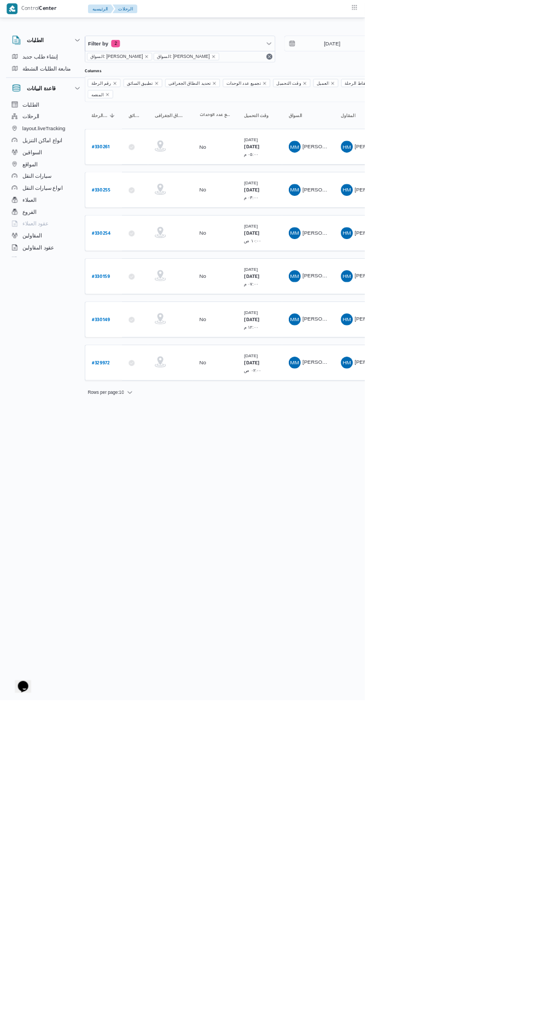
click at [531, 175] on div "10" at bounding box center [534, 173] width 18 height 18
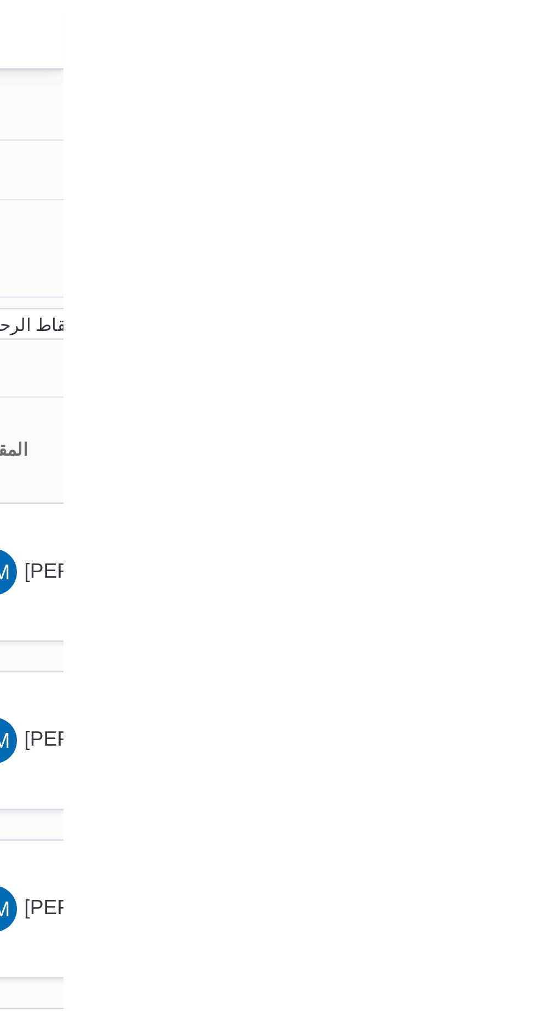
click at [536, 35] on div at bounding box center [453, 44] width 656 height 18
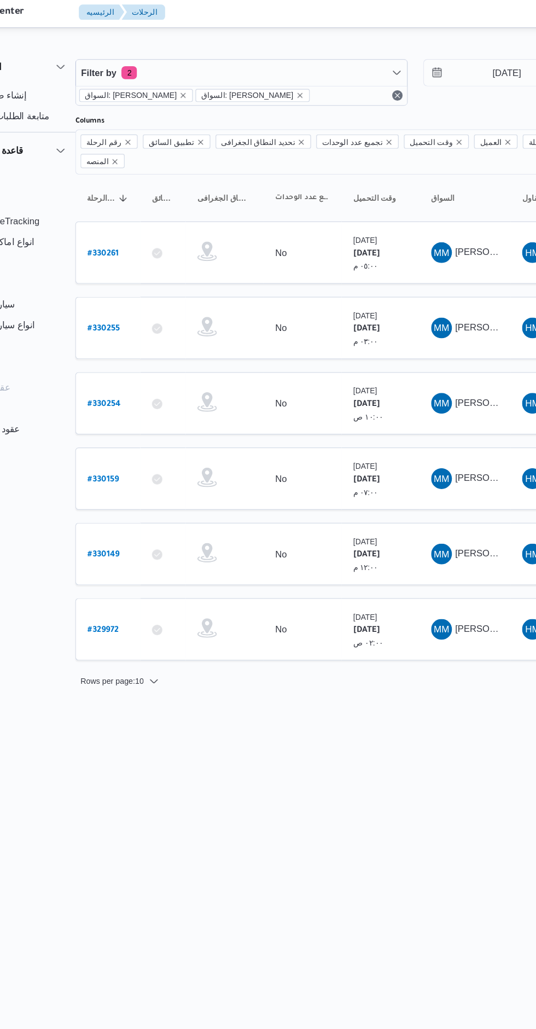
scroll to position [0, 16]
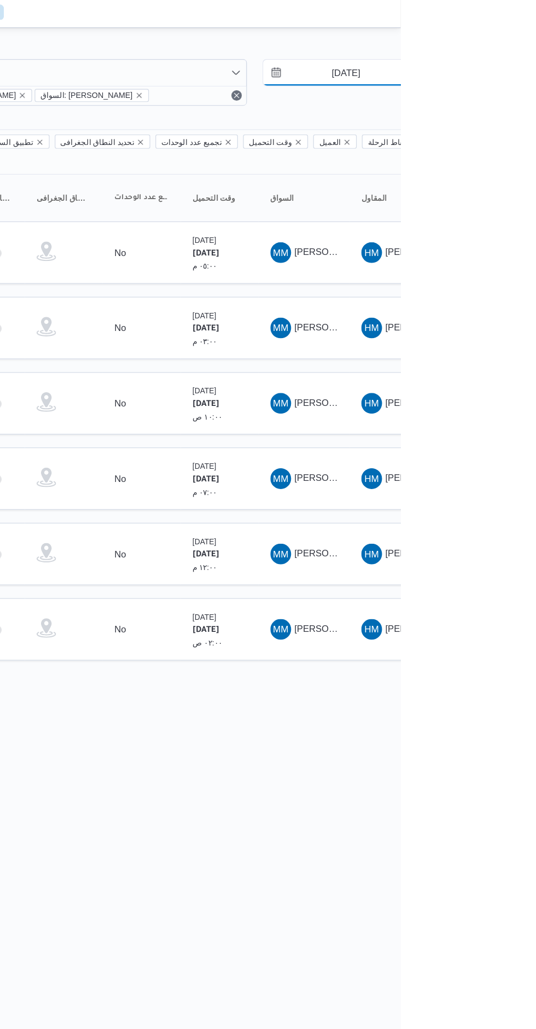
click at [493, 65] on input "7/8/2025" at bounding box center [482, 64] width 124 height 22
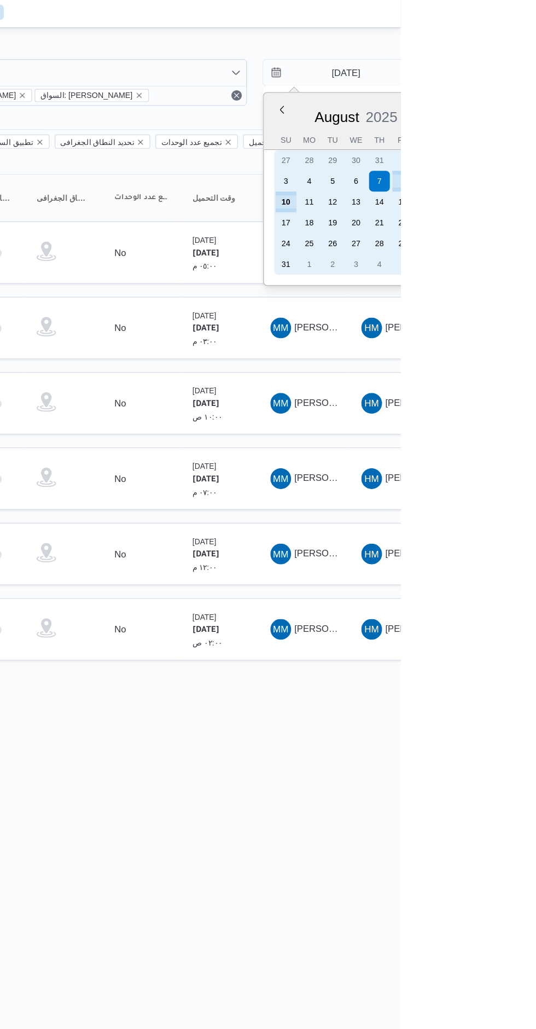
click at [440, 173] on div "10" at bounding box center [439, 173] width 18 height 18
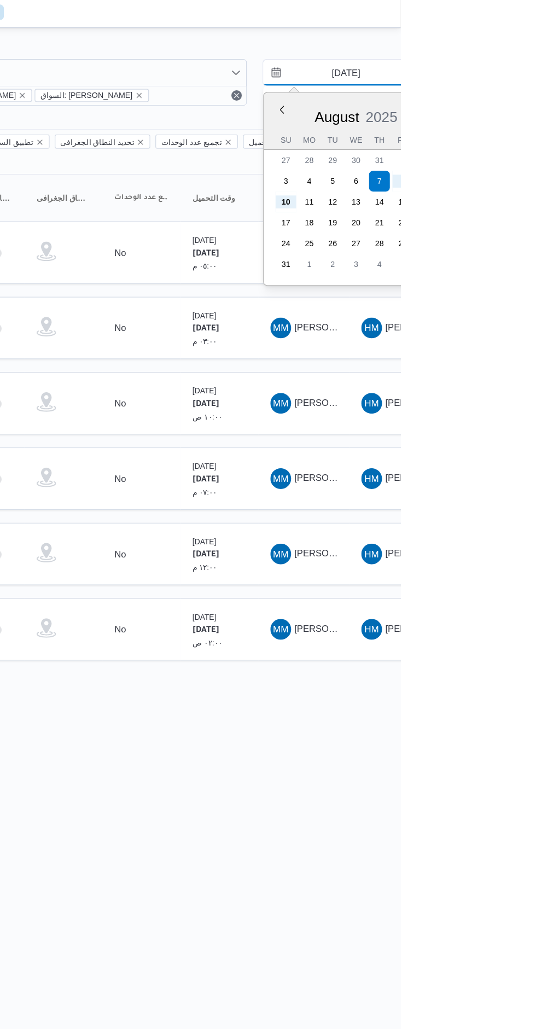
type input "[DATE]"
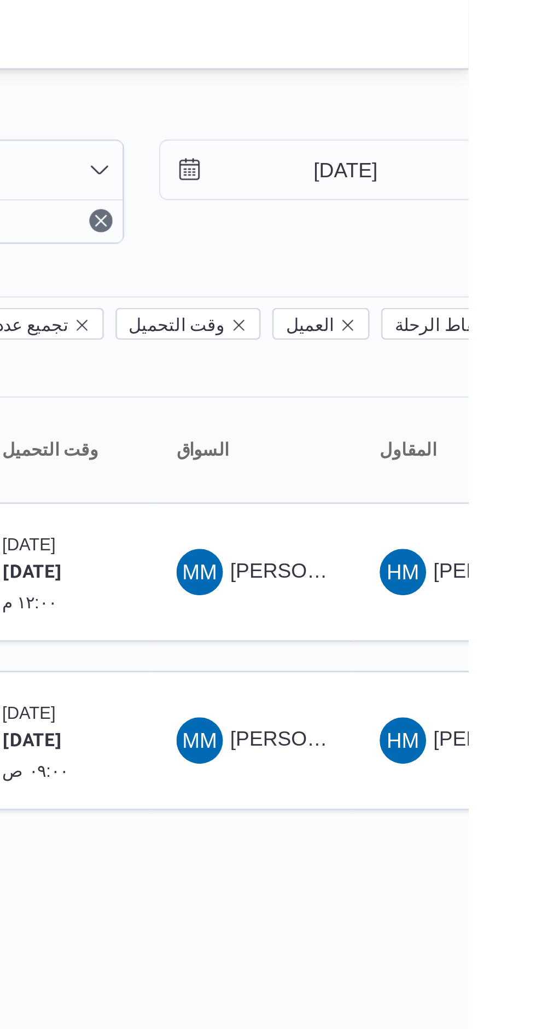
click at [521, 37] on div at bounding box center [454, 44] width 656 height 18
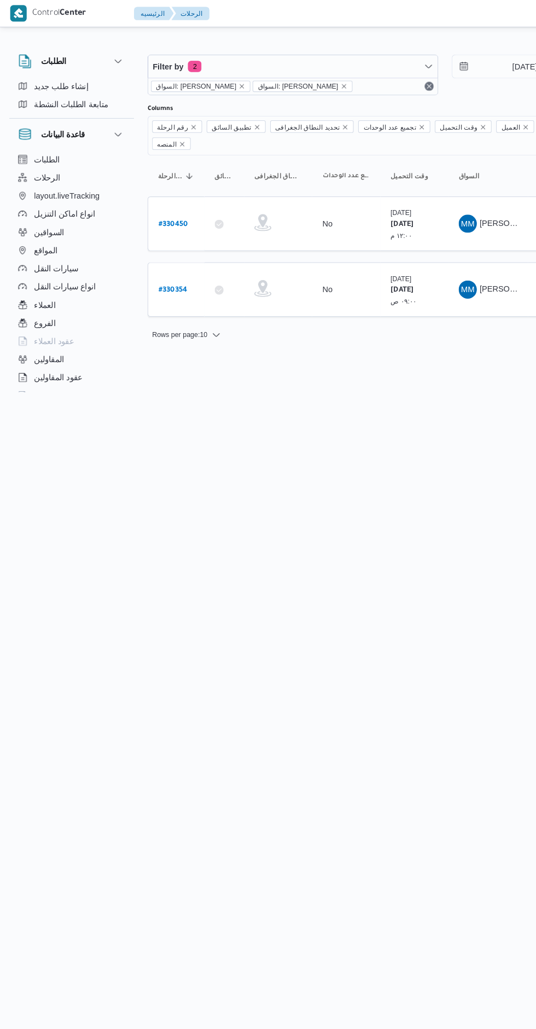
click at [173, 213] on b "# 330450" at bounding box center [167, 217] width 28 height 8
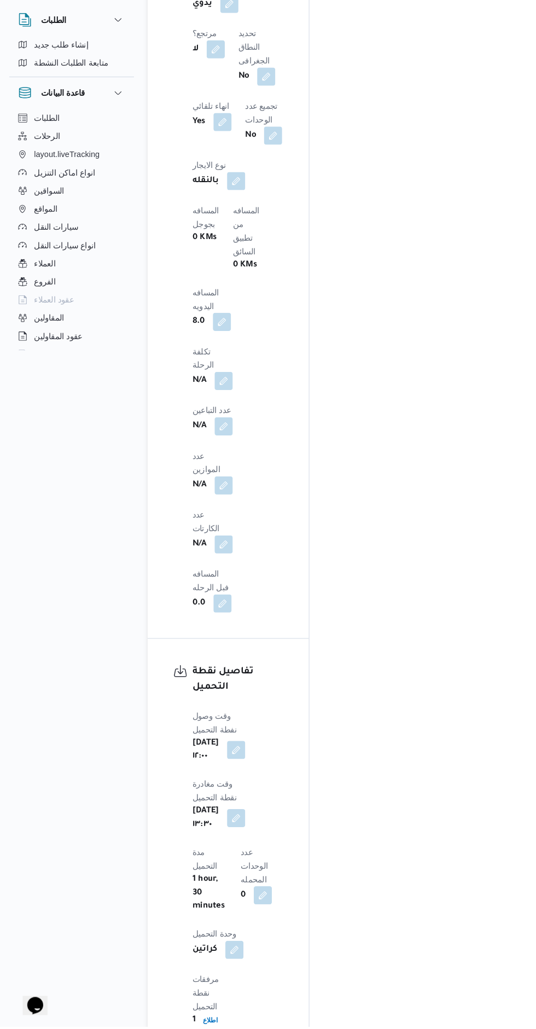
scroll to position [826, 0]
click at [394, 741] on input "وقت المغادره" at bounding box center [403, 745] width 122 height 22
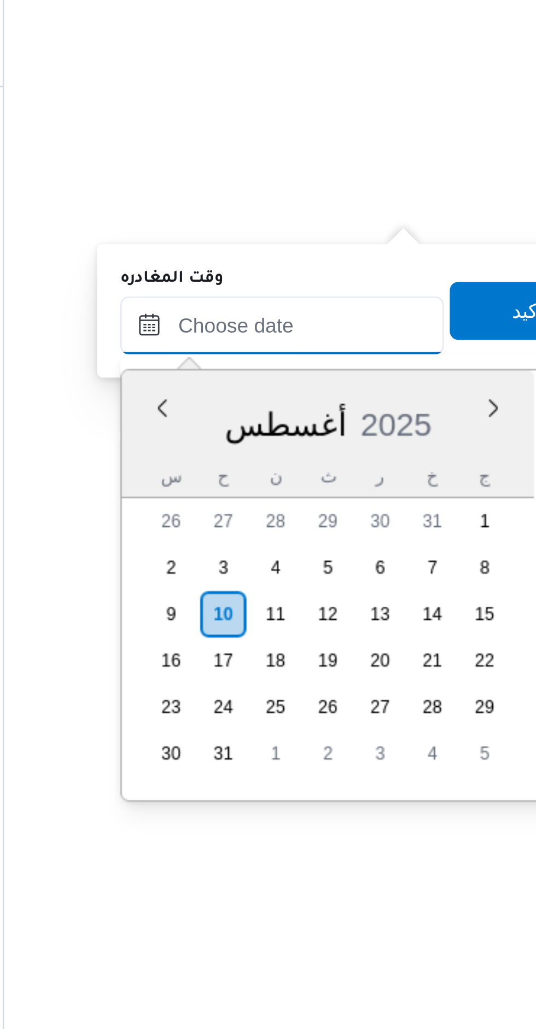
scroll to position [896, 0]
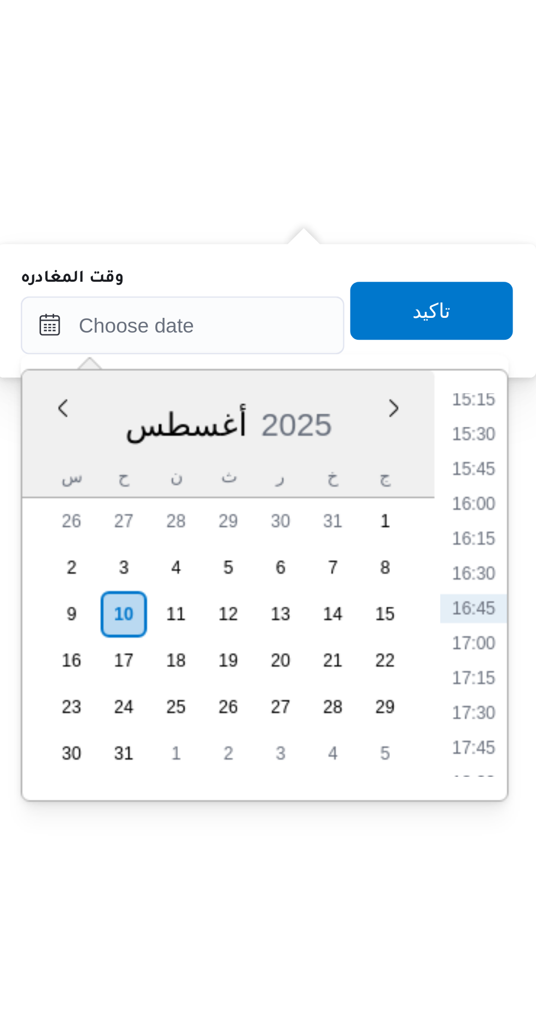
click at [515, 706] on li "15:15" at bounding box center [512, 702] width 25 height 11
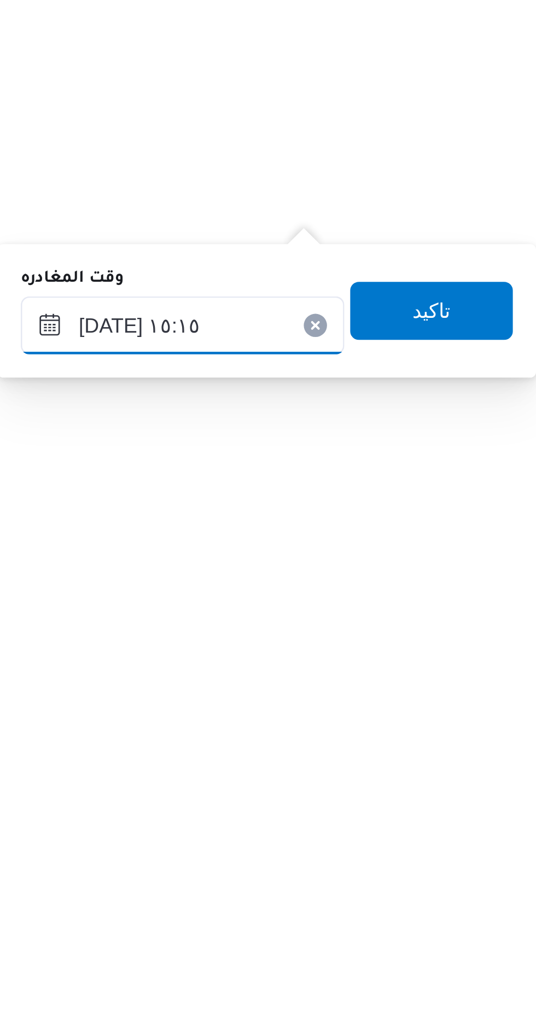
click at [424, 673] on input "١٠/٠٨/٢٠٢٥ ١٥:١٥" at bounding box center [403, 675] width 122 height 22
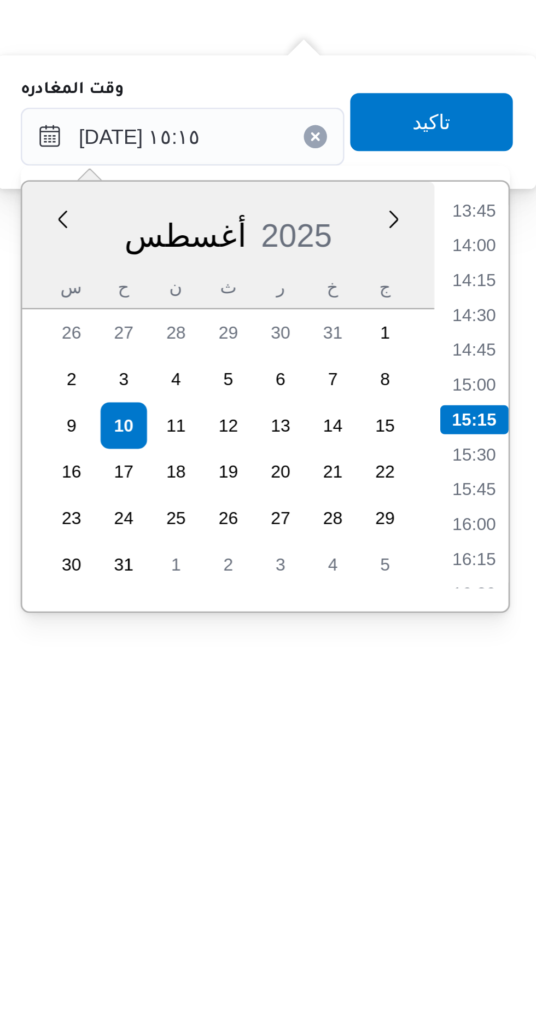
click at [517, 765] on li "15:00" at bounding box center [512, 768] width 25 height 11
type input "١٠/٠٨/٢٠٢٥ ١٥:٠٠"
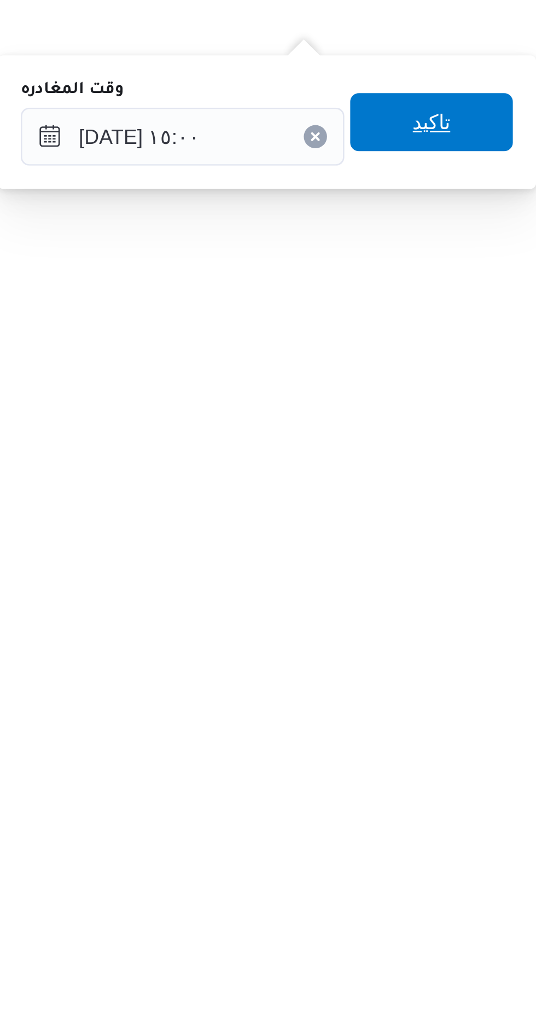
click at [509, 678] on span "تاكيد" at bounding box center [496, 670] width 61 height 22
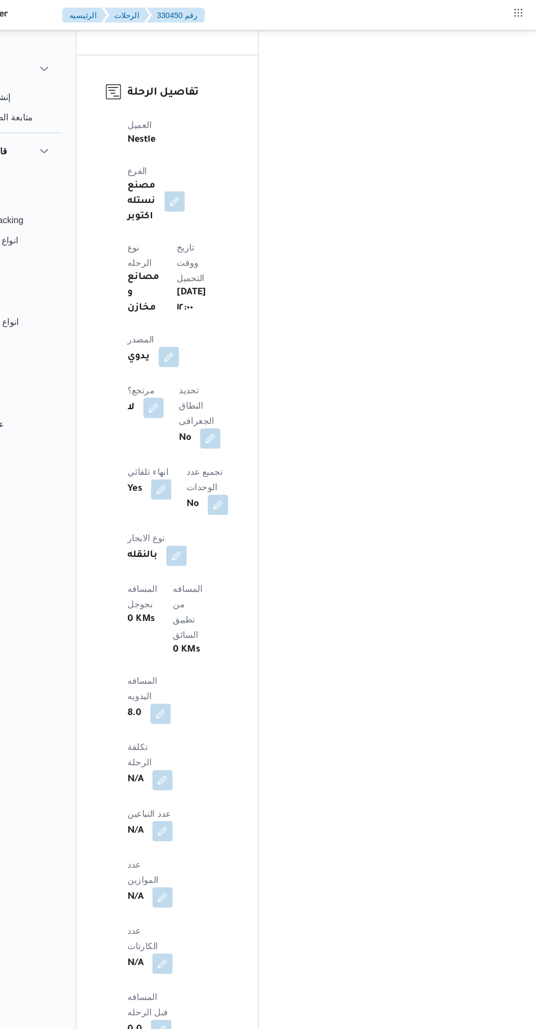
scroll to position [0, 0]
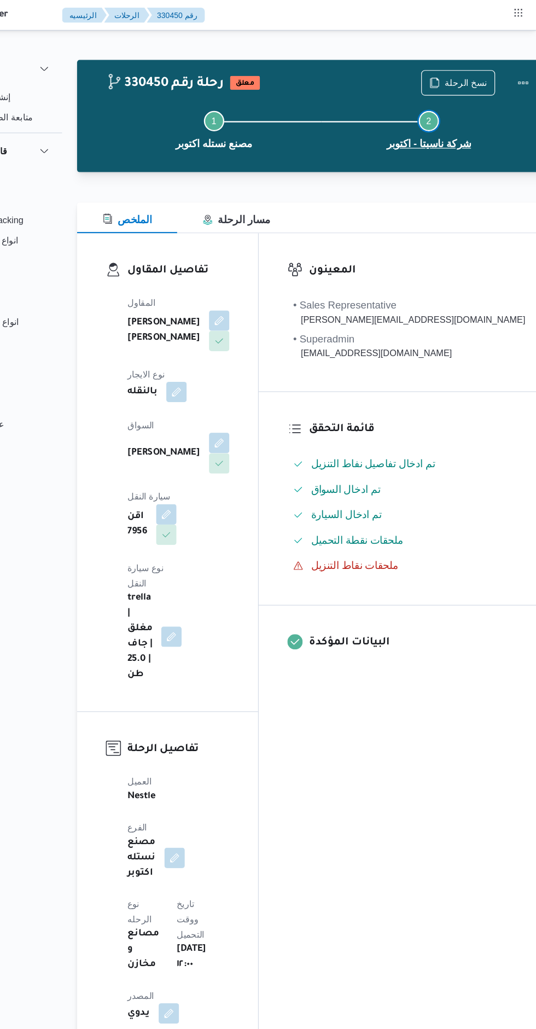
click at [475, 87] on button "Step 2 is incomplete 2 شركة ناسيتا - اكتوبر" at bounding box center [444, 110] width 184 height 57
click at [514, 72] on button "Actions" at bounding box center [525, 71] width 22 height 22
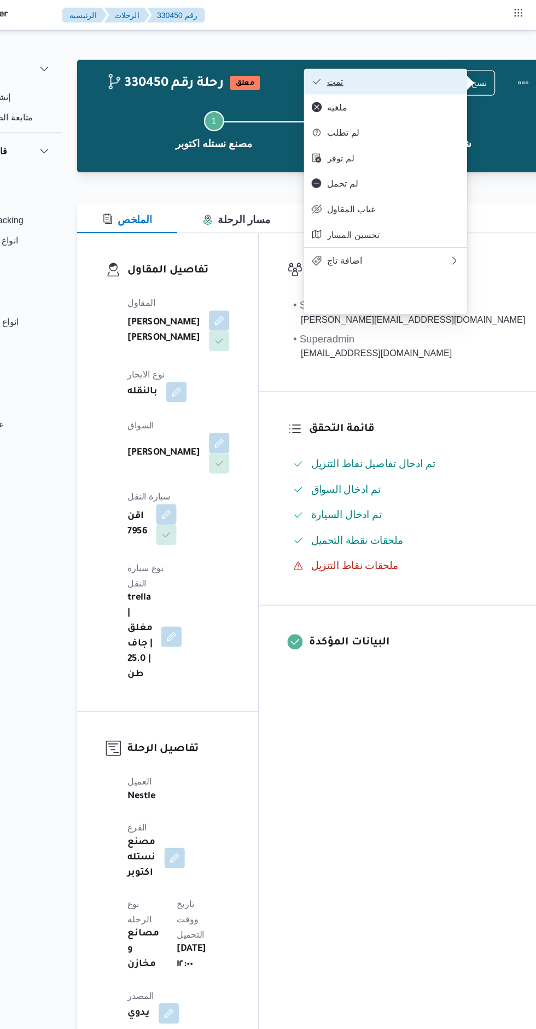
click at [348, 72] on icon "button" at bounding box center [348, 70] width 9 height 9
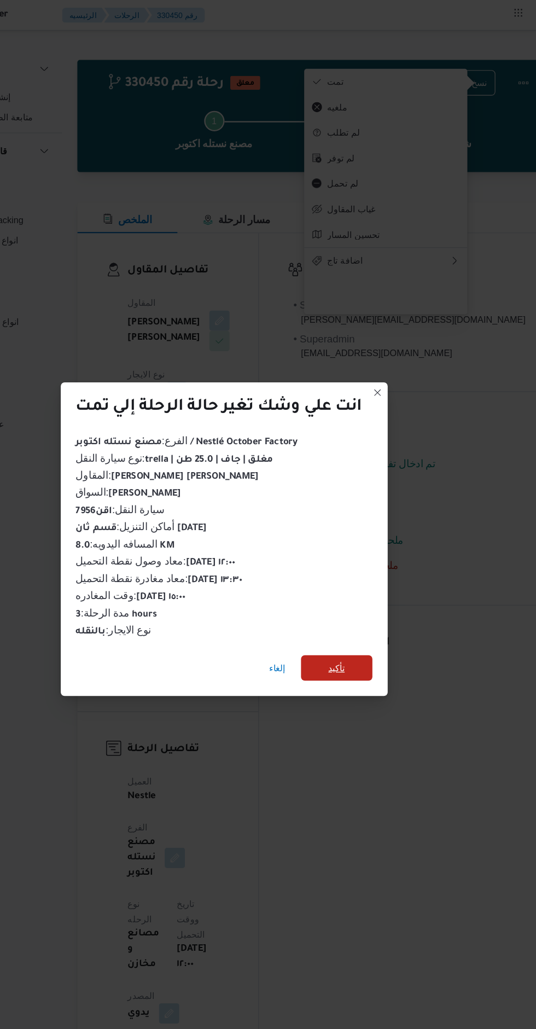
click at [386, 580] on span "تأكيد" at bounding box center [364, 573] width 61 height 22
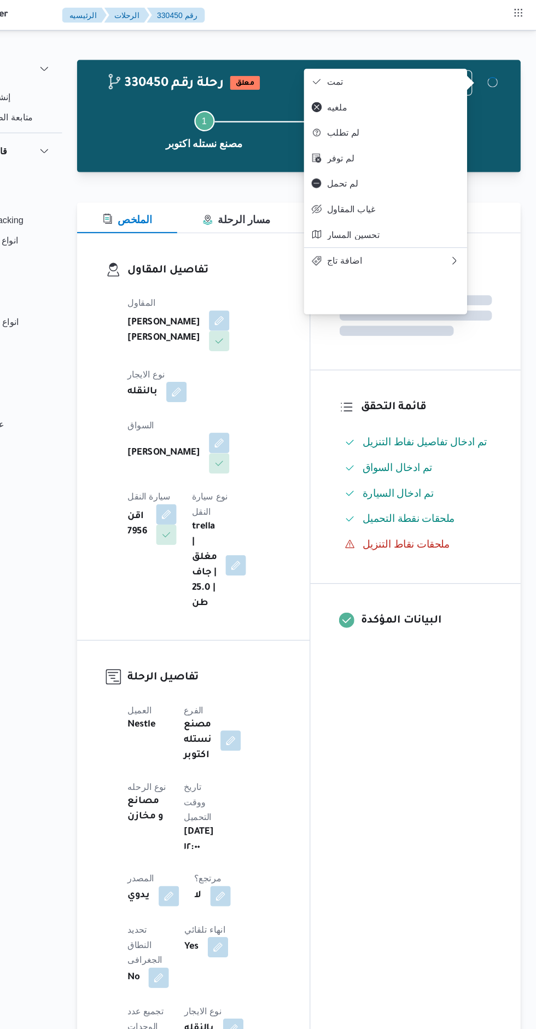
click at [409, 680] on div "المعينون قائمة التحقق تم ادخال تفاصيل نفاط التنزيل تم ادخال السواق تم ادخال الس…" at bounding box center [432, 842] width 181 height 1284
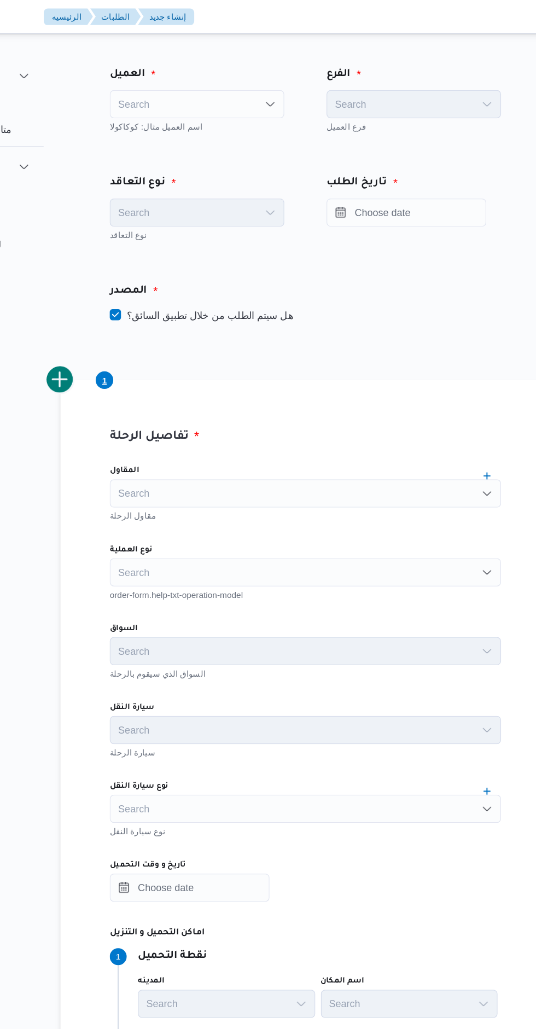
click at [245, 71] on div "Search" at bounding box center [249, 81] width 136 height 22
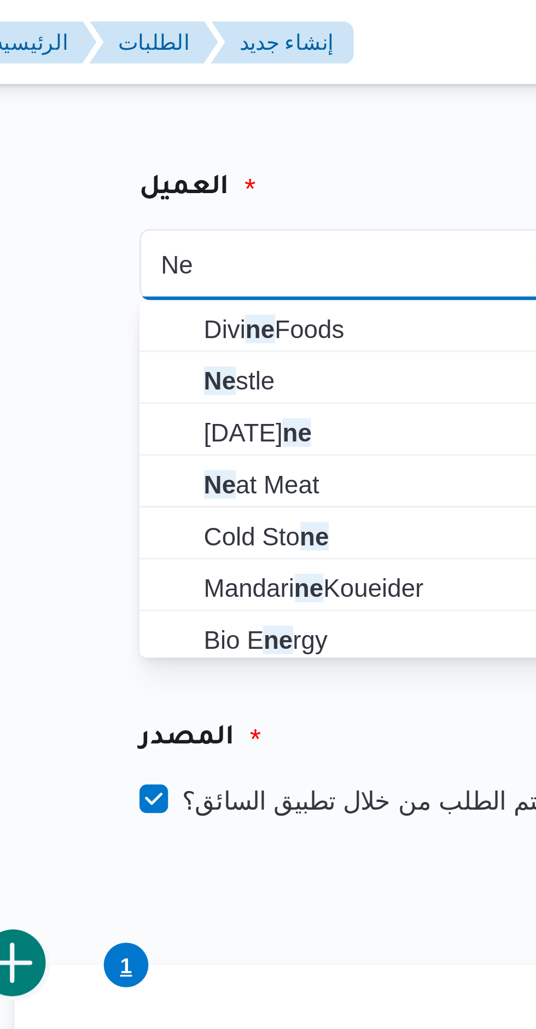
type input "Ne"
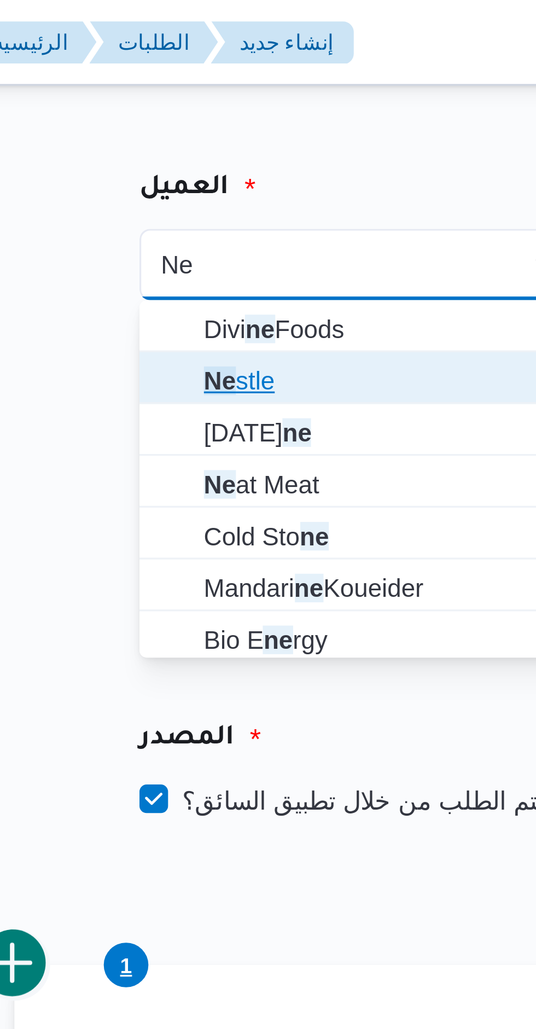
click at [197, 116] on span "Ne stle" at bounding box center [248, 117] width 127 height 18
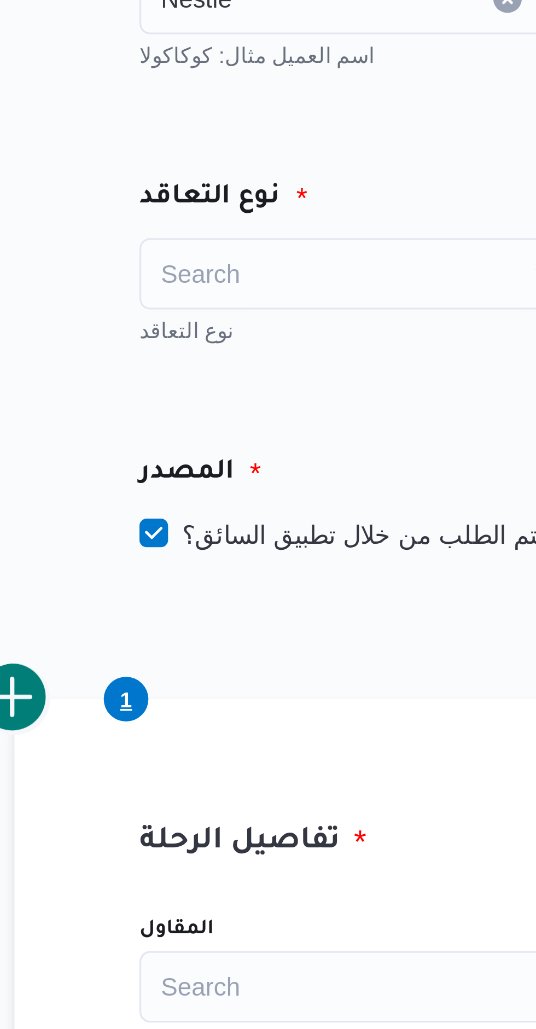
click at [205, 168] on div "Search" at bounding box center [249, 165] width 136 height 22
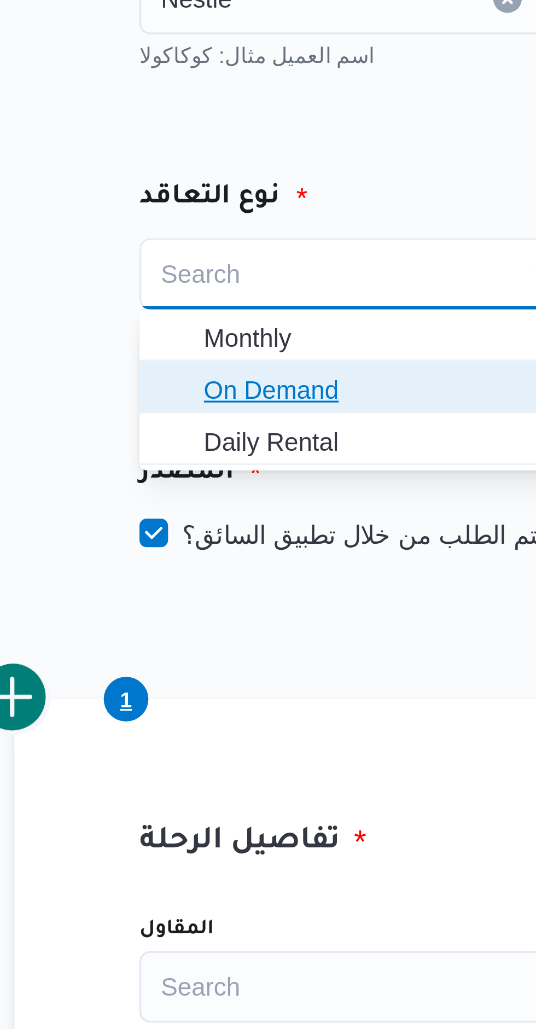
click at [197, 198] on span "On Demand" at bounding box center [248, 201] width 127 height 18
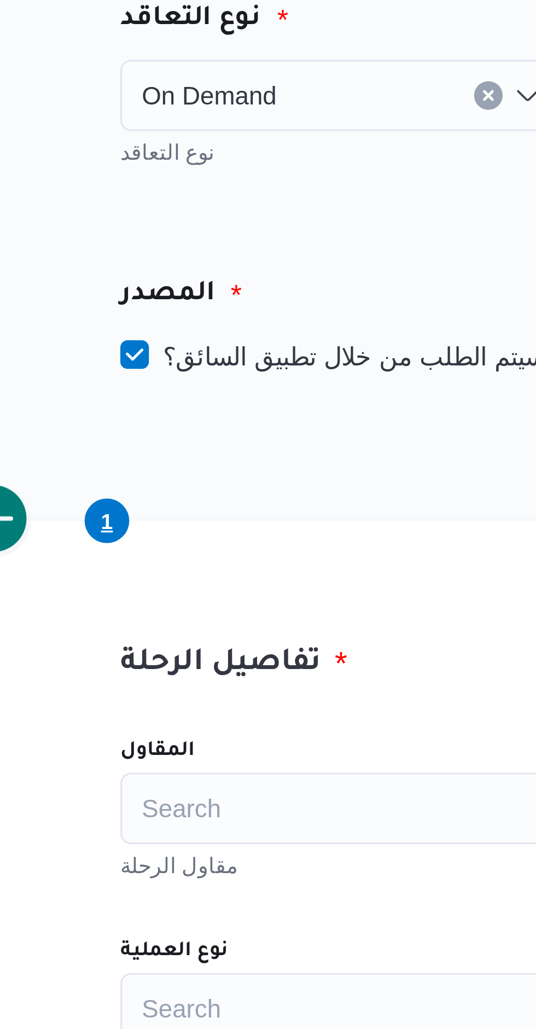
click at [208, 245] on label "هل سيتم الطلب من خلال تطبيق السائق؟" at bounding box center [252, 244] width 142 height 13
checkbox input "false"
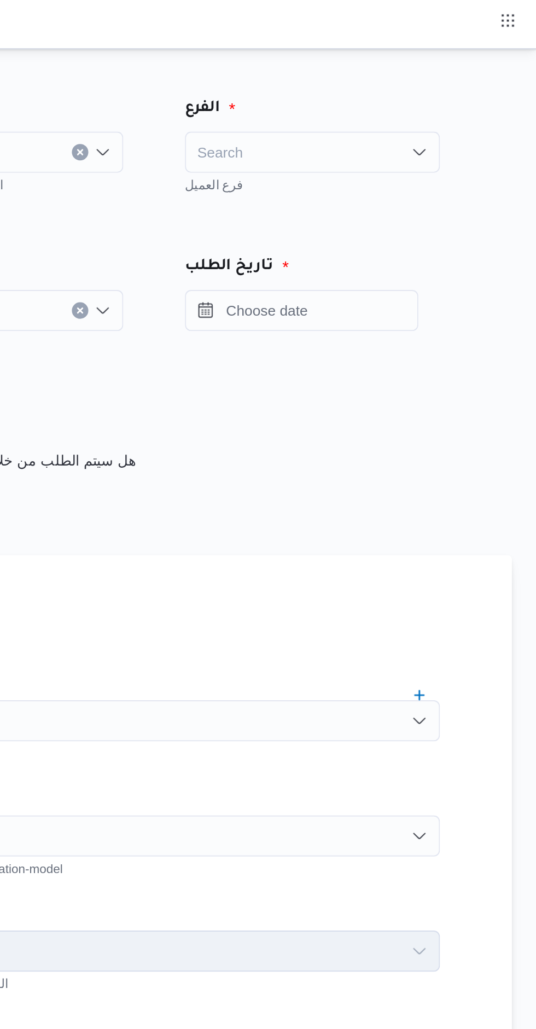
click at [387, 83] on div "Search" at bounding box center [417, 81] width 136 height 22
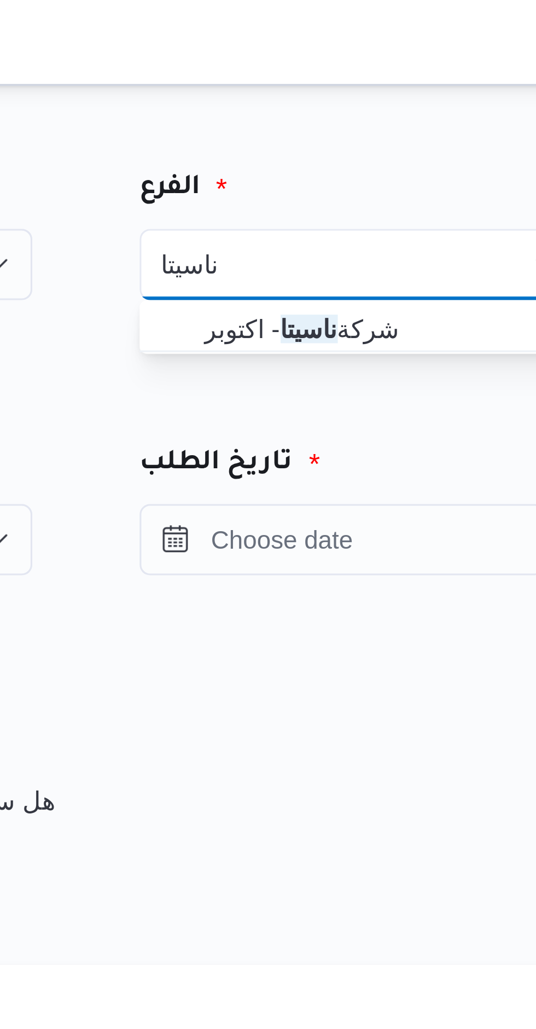
type input "ناسيتا"
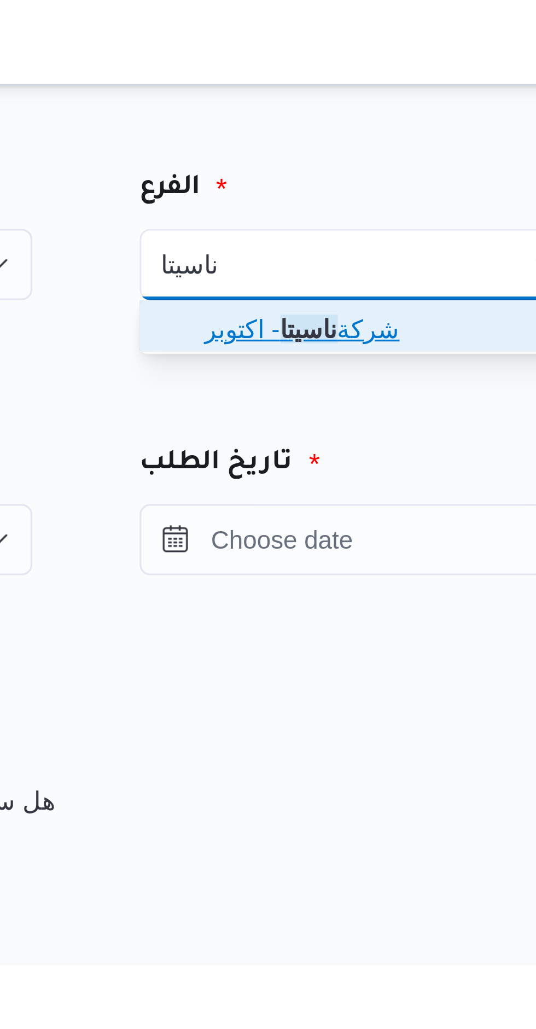
click at [365, 103] on span "شركة ناسيتا - اكتوبر" at bounding box center [416, 101] width 127 height 18
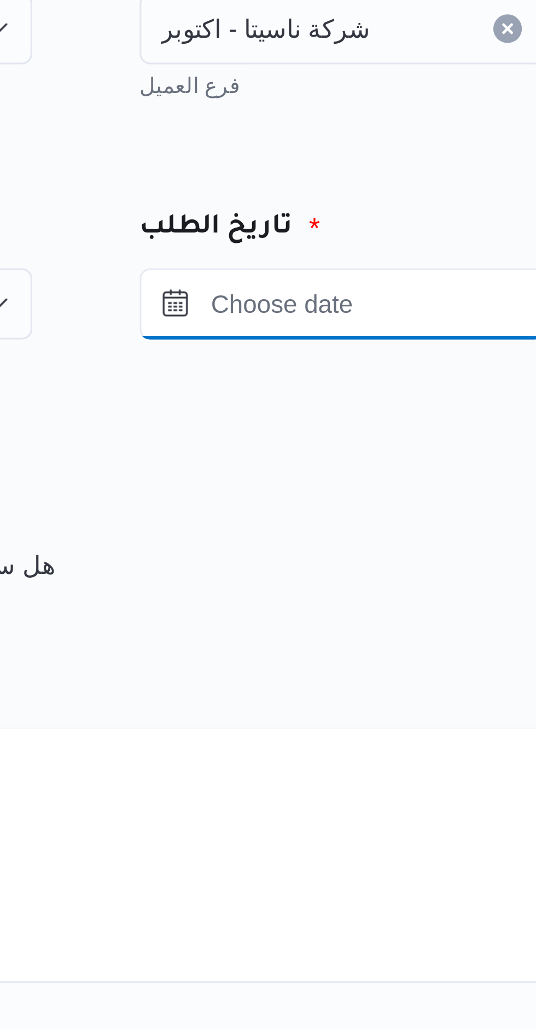
click at [377, 162] on input "Press the down key to open a popover containing a calendar." at bounding box center [411, 165] width 124 height 22
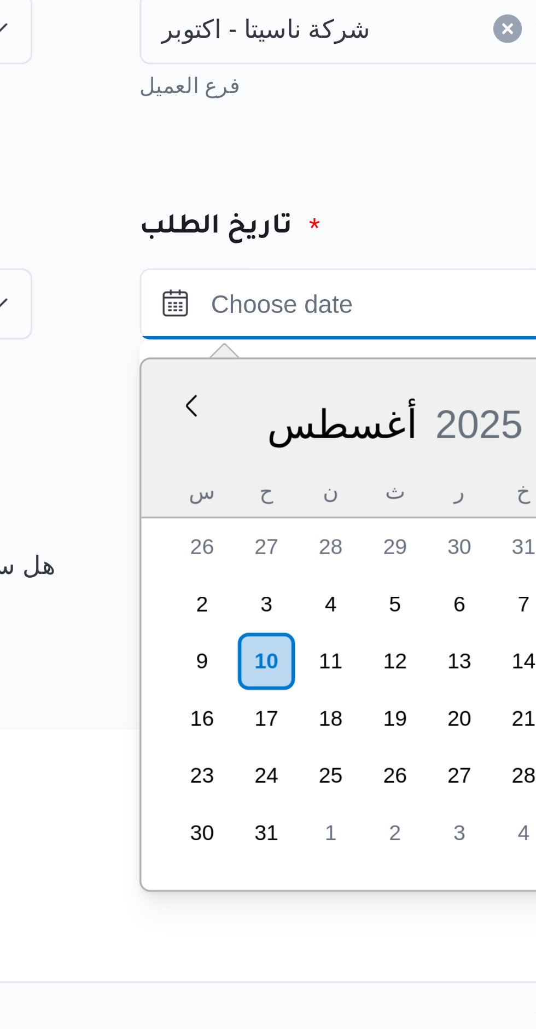
scroll to position [804, 0]
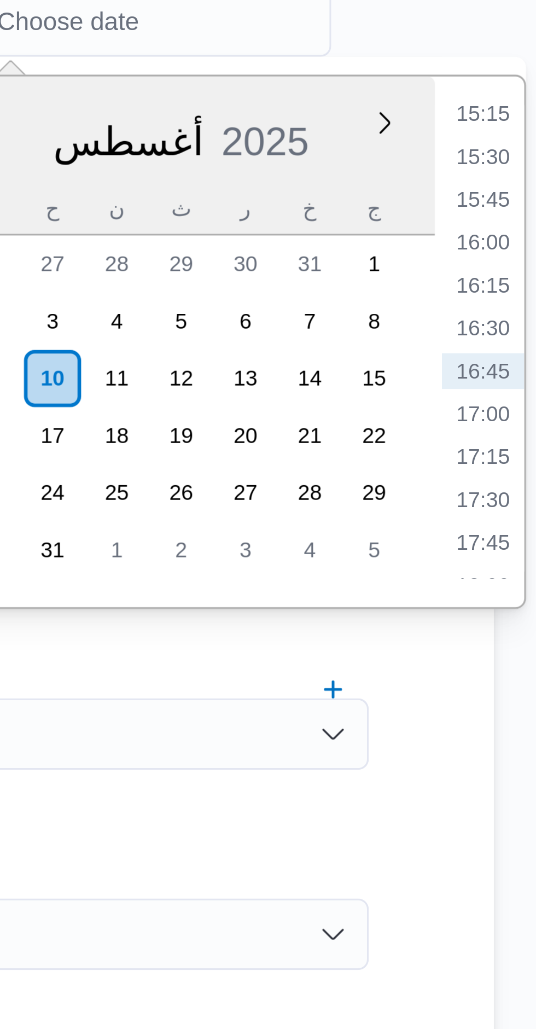
click at [514, 197] on li "15:15" at bounding box center [519, 193] width 25 height 11
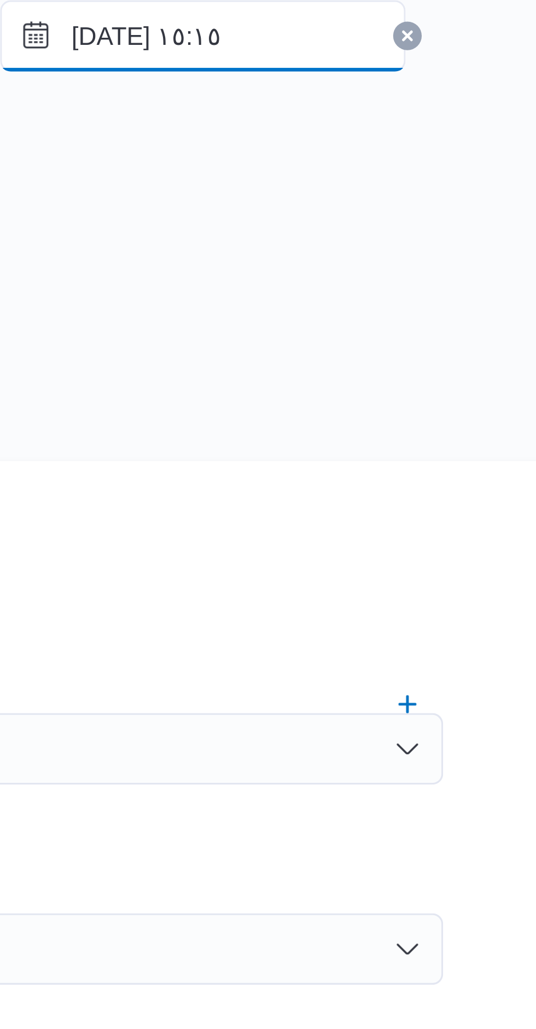
click at [418, 167] on input "١٠/٠٨/٢٠٢٥ ١٥:١٥" at bounding box center [411, 165] width 124 height 22
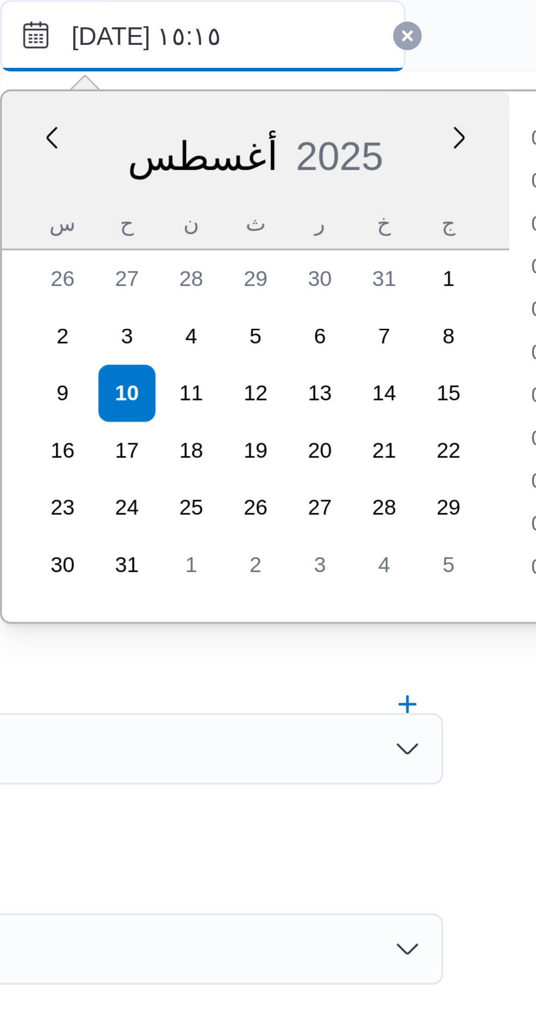
scroll to position [725, 0]
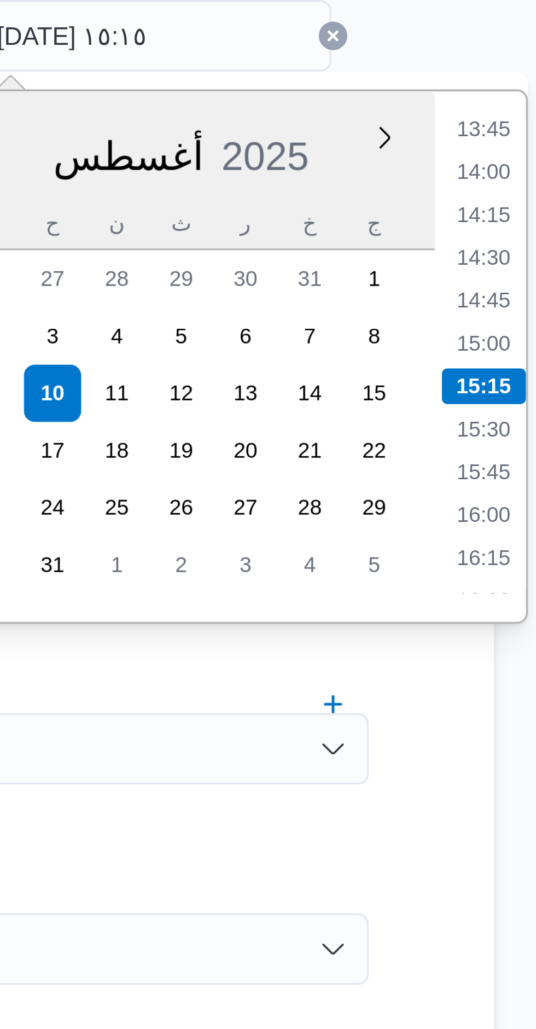
click at [513, 258] on li "15:00" at bounding box center [519, 259] width 25 height 11
type input "١٠/٠٨/٢٠٢٥ ١٥:٠٠"
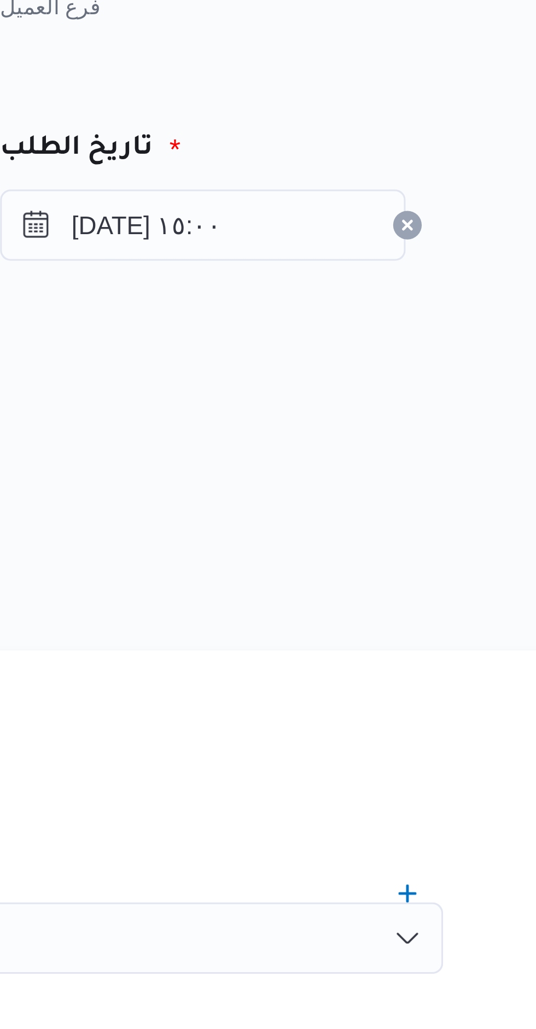
click at [396, 199] on div "تاريخ الطلب ١٠/٠٨/٢٠٢٥ ١٥:٠٠" at bounding box center [417, 161] width 168 height 84
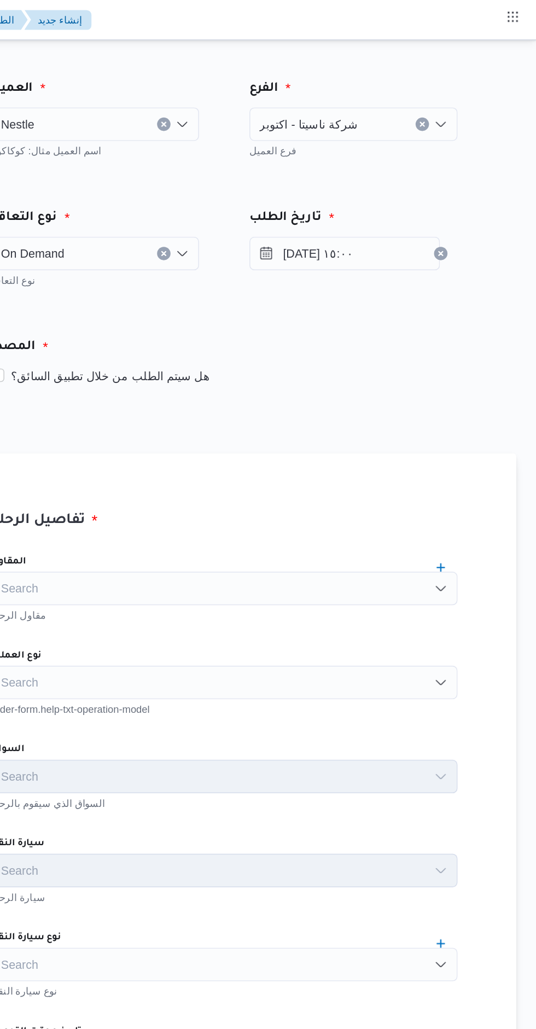
scroll to position [0, 0]
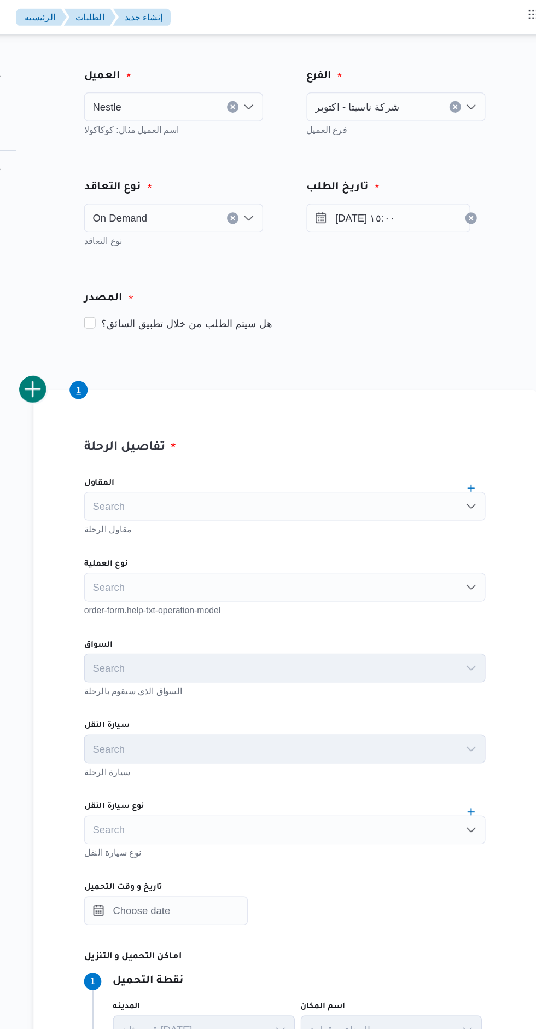
click at [188, 383] on input "المقاول" at bounding box center [187, 383] width 1 height 13
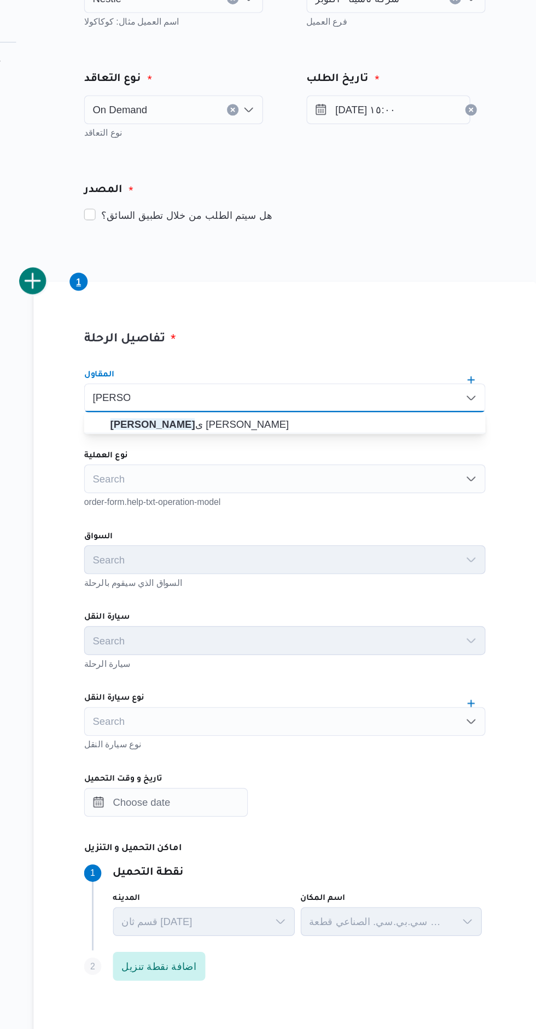
type input "هانى مجد"
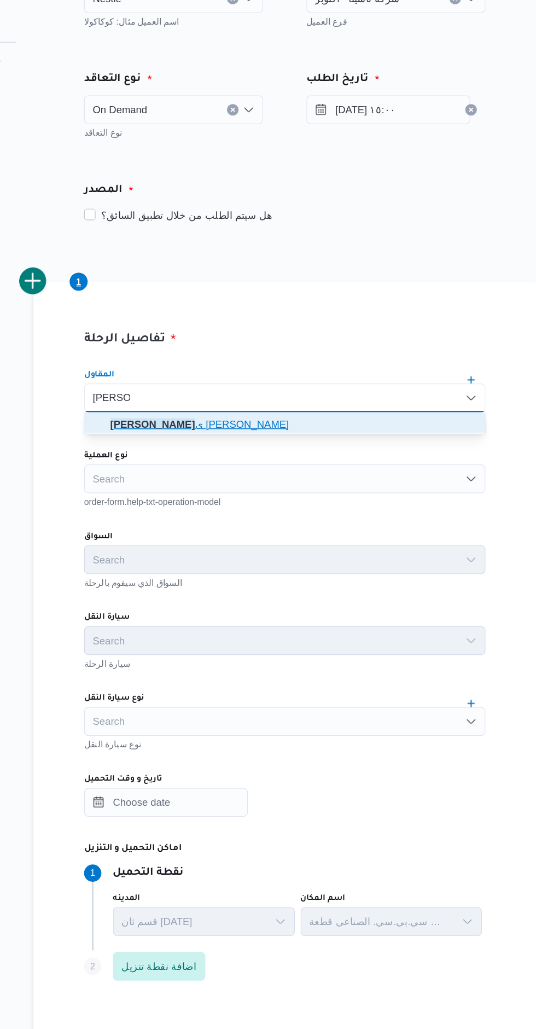
click at [354, 404] on span "هانى مجد ى رئيس احمد" at bounding box center [339, 403] width 278 height 13
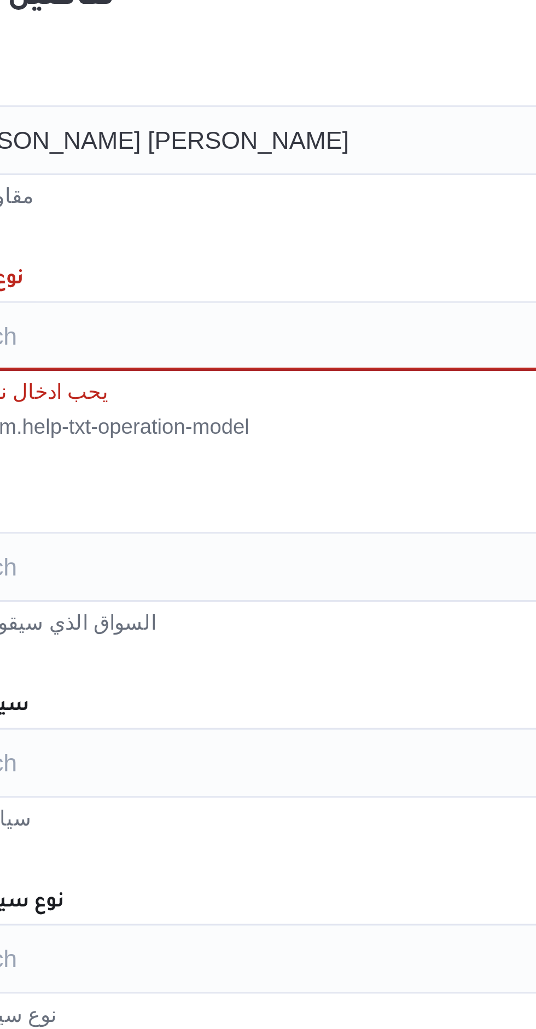
click at [305, 447] on div "Search" at bounding box center [333, 445] width 304 height 22
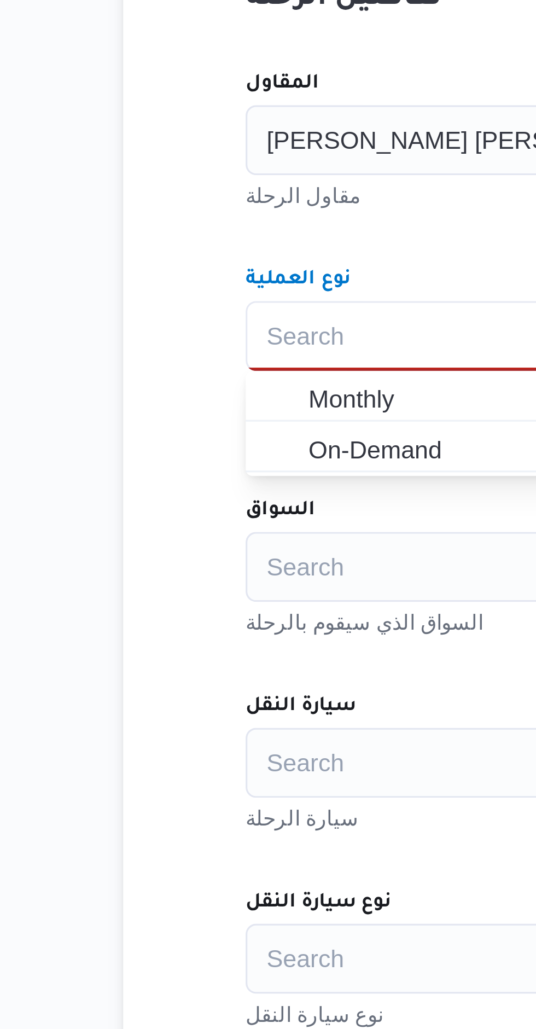
scroll to position [1, 0]
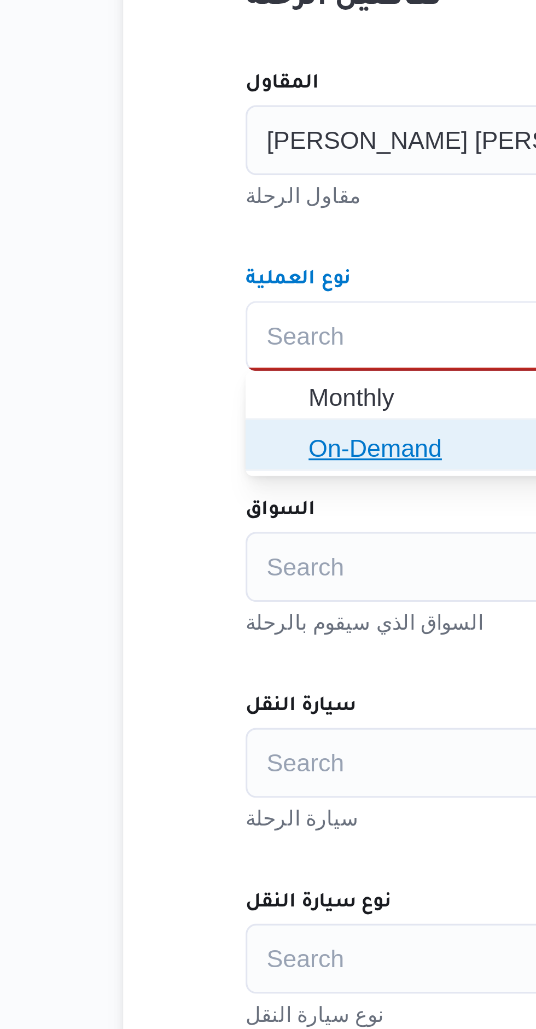
click at [233, 480] on span "On-Demand" at bounding box center [339, 479] width 278 height 13
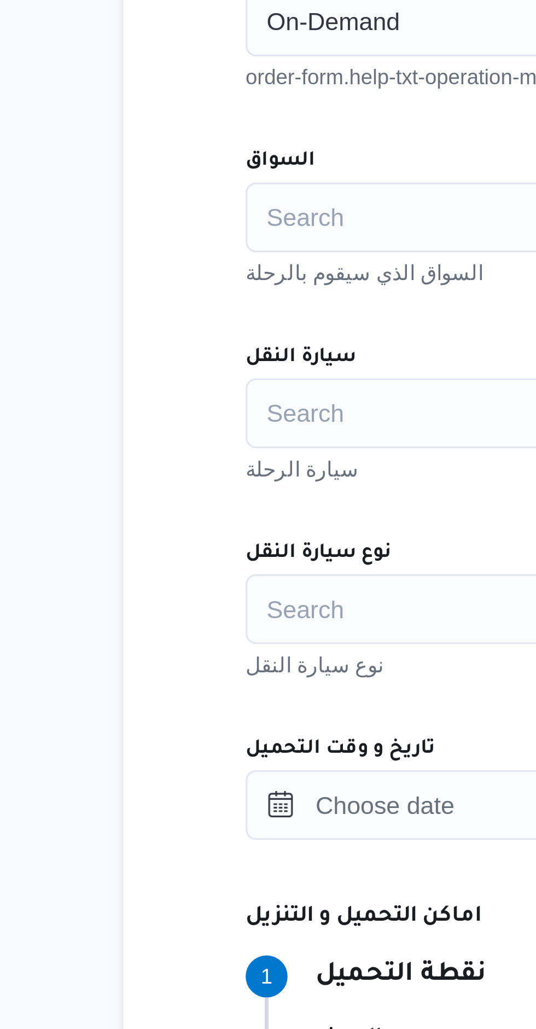
click at [195, 514] on div "Search" at bounding box center [333, 506] width 304 height 22
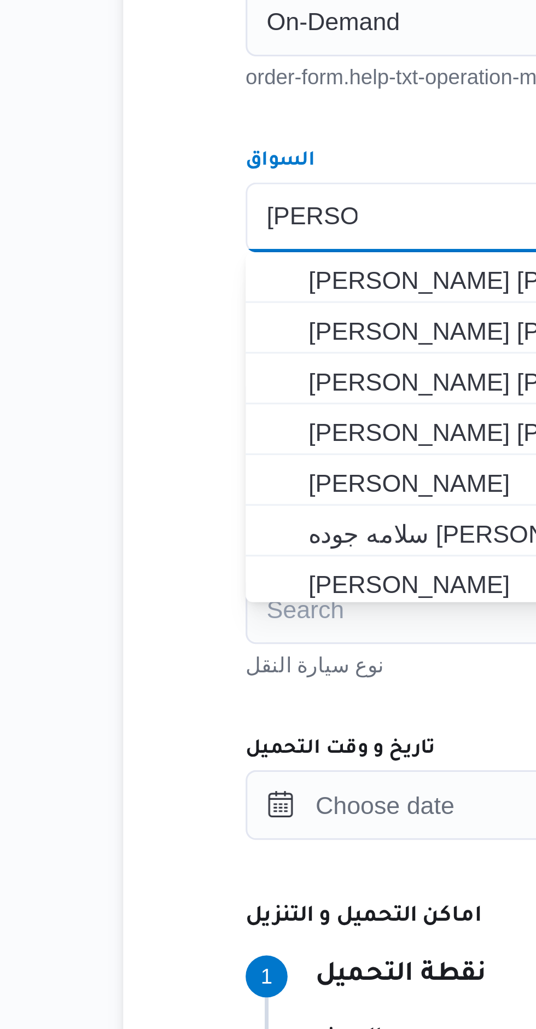
scroll to position [0, 0]
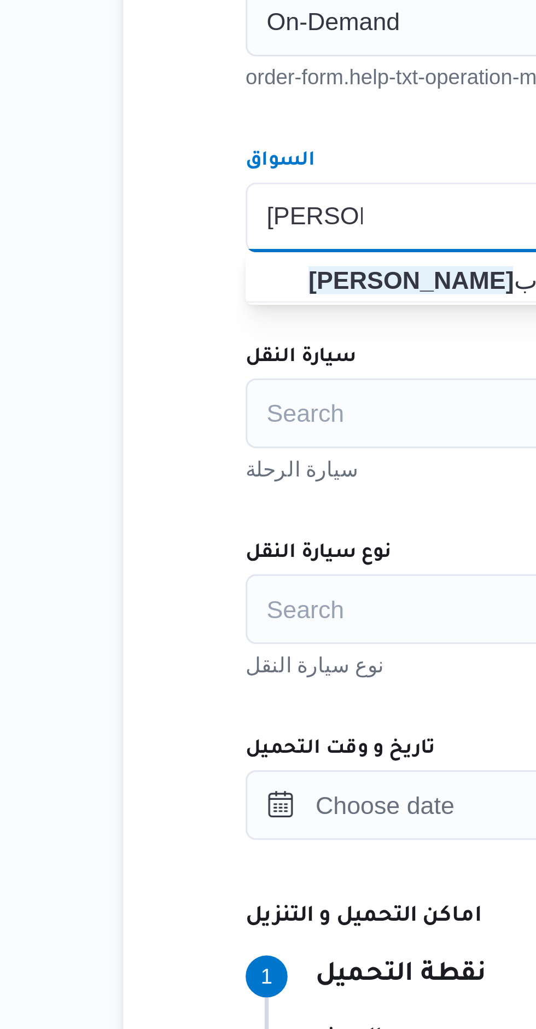
type input "محمد مروا"
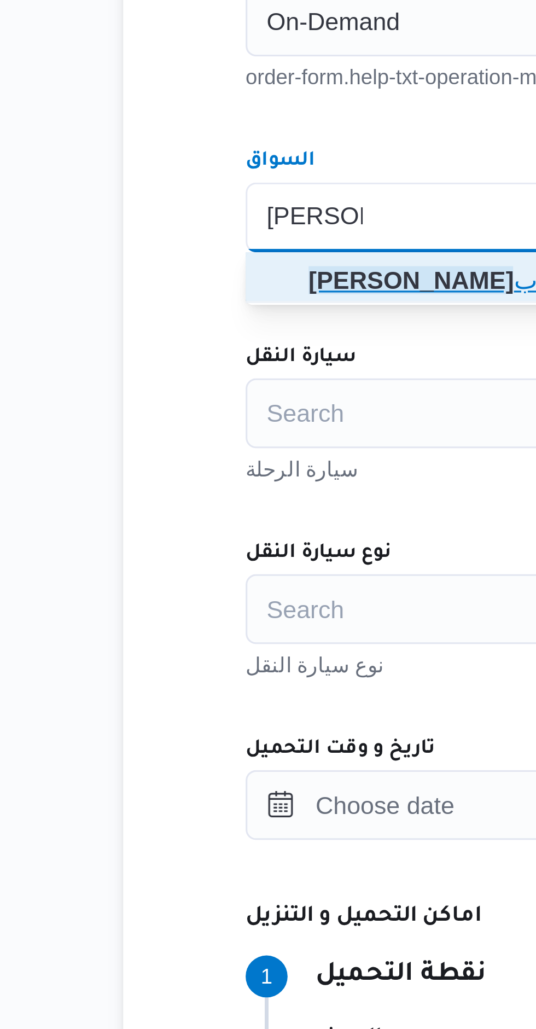
click at [240, 524] on mark "محمد مروا" at bounding box center [232, 525] width 64 height 9
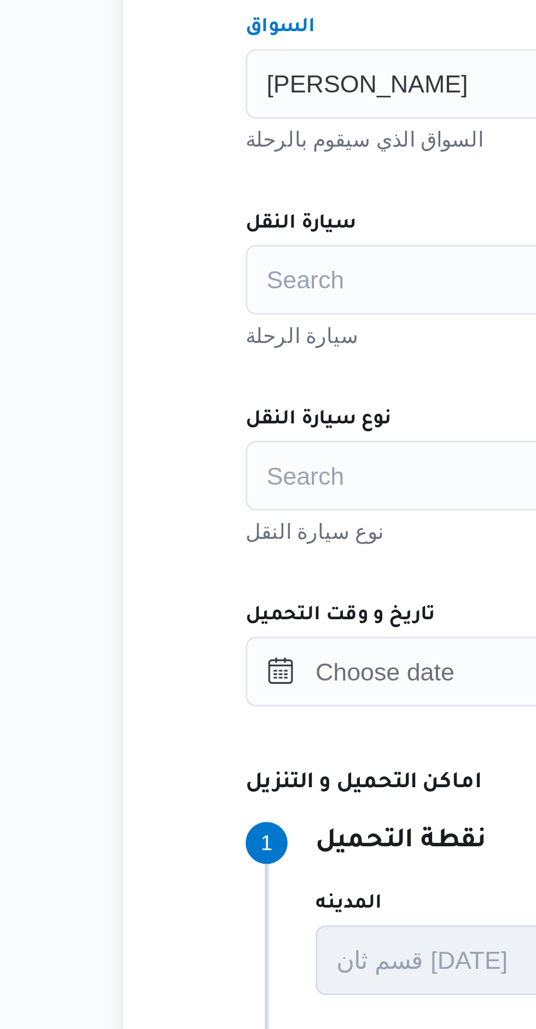
click at [240, 563] on div "Search" at bounding box center [333, 567] width 304 height 22
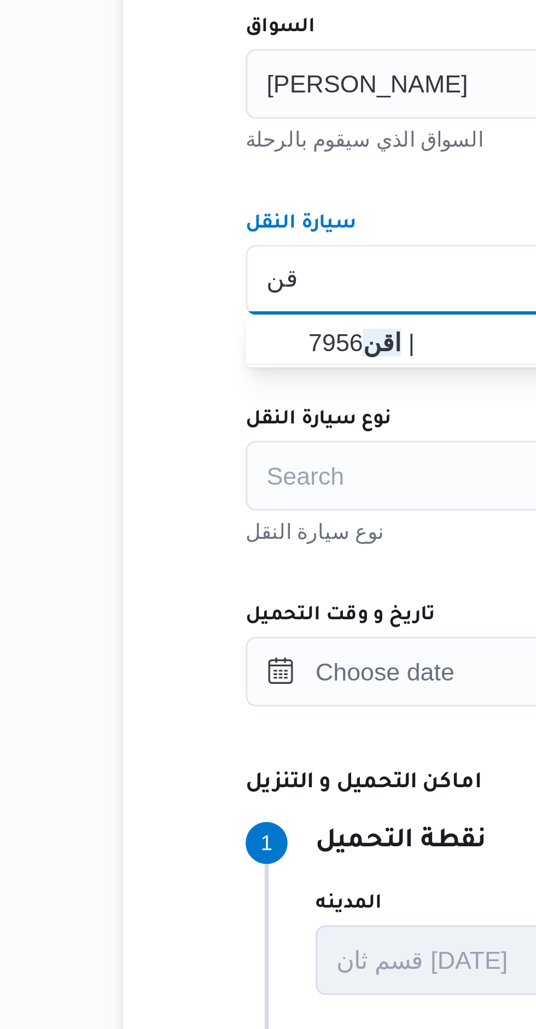
type input "اقن"
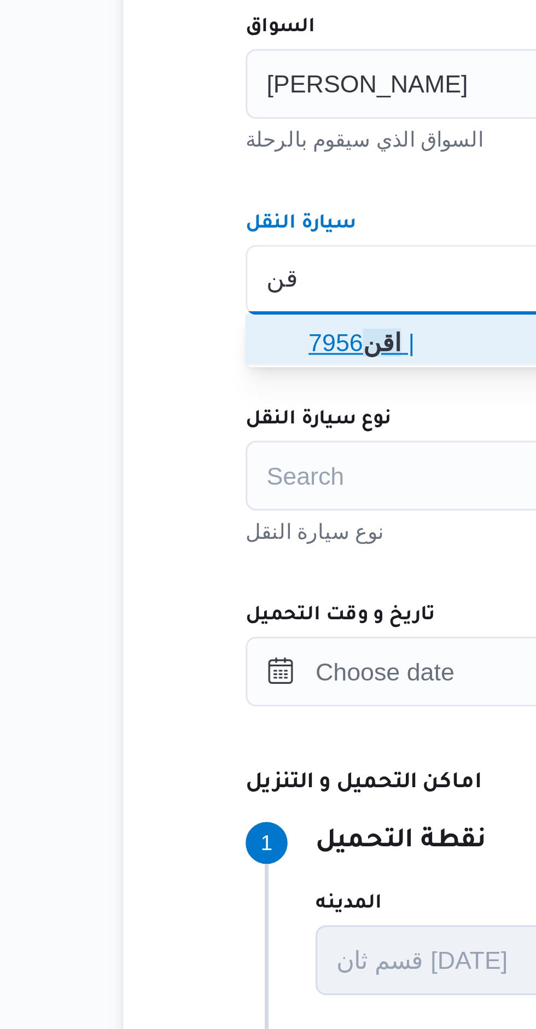
click at [197, 585] on span "اقن 7956 |" at bounding box center [332, 587] width 295 height 18
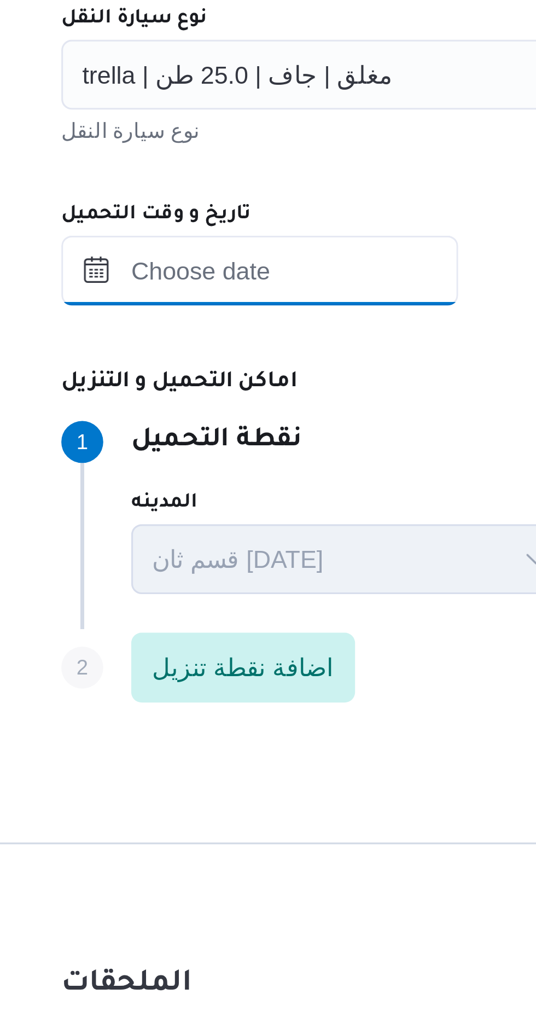
click at [231, 694] on input "تاريخ و وقت التحميل" at bounding box center [243, 690] width 124 height 22
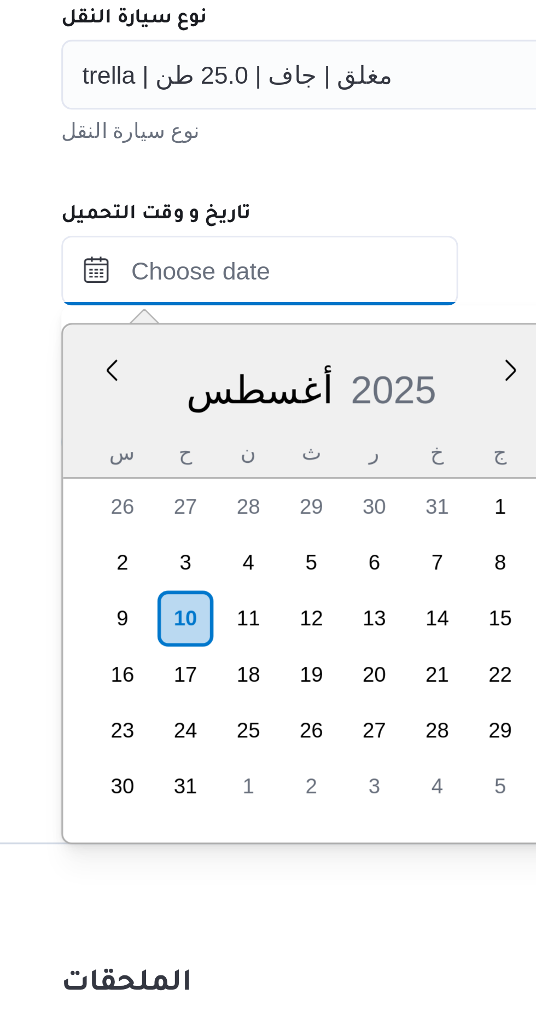
scroll to position [804, 0]
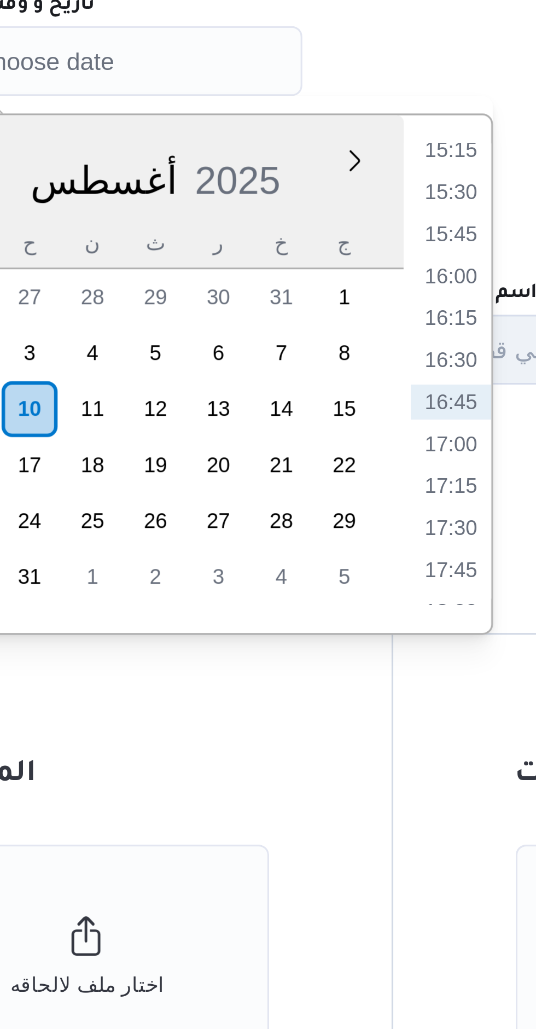
click at [343, 723] on li "15:15" at bounding box center [351, 717] width 25 height 11
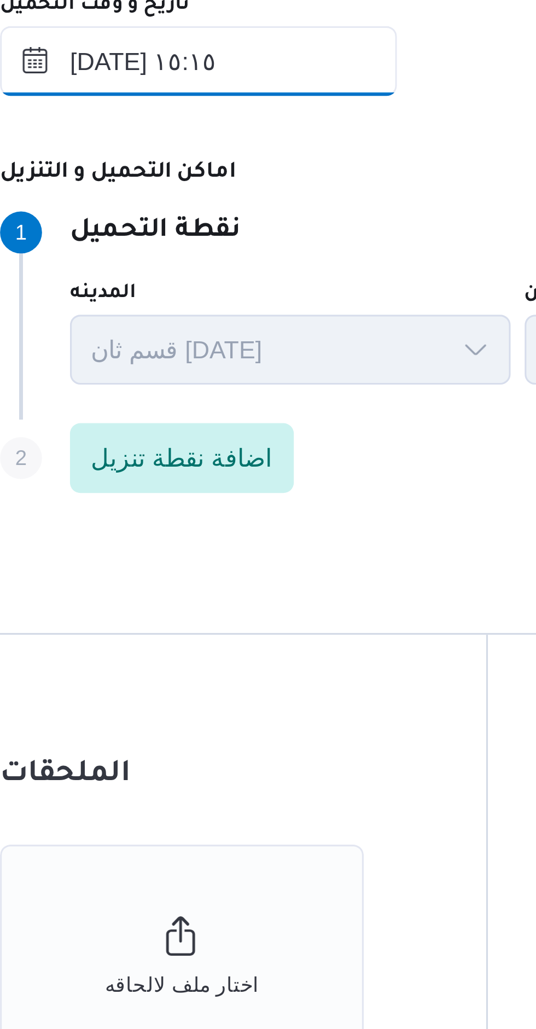
click at [259, 690] on input "١٠/٠٨/٢٠٢٥ ١٥:١٥" at bounding box center [243, 690] width 124 height 22
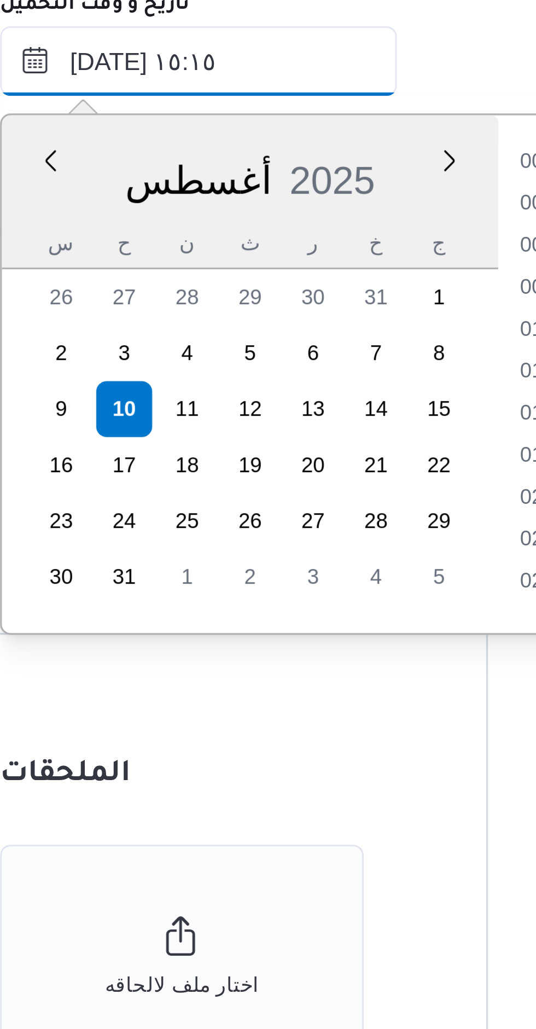
scroll to position [725, 0]
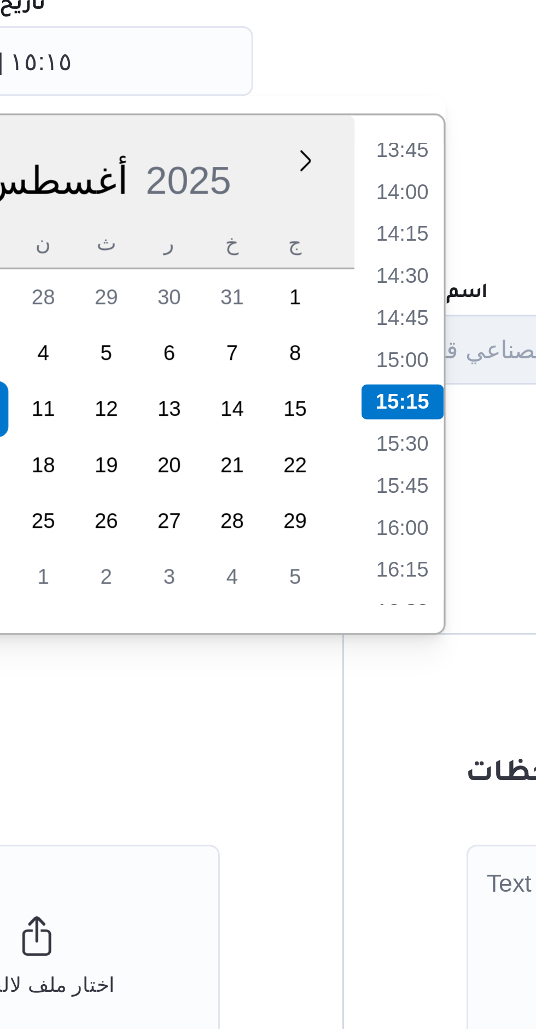
click at [343, 783] on li "15:00" at bounding box center [351, 783] width 25 height 11
type input "١٠/٠٨/٢٠٢٥ ١٥:٠٠"
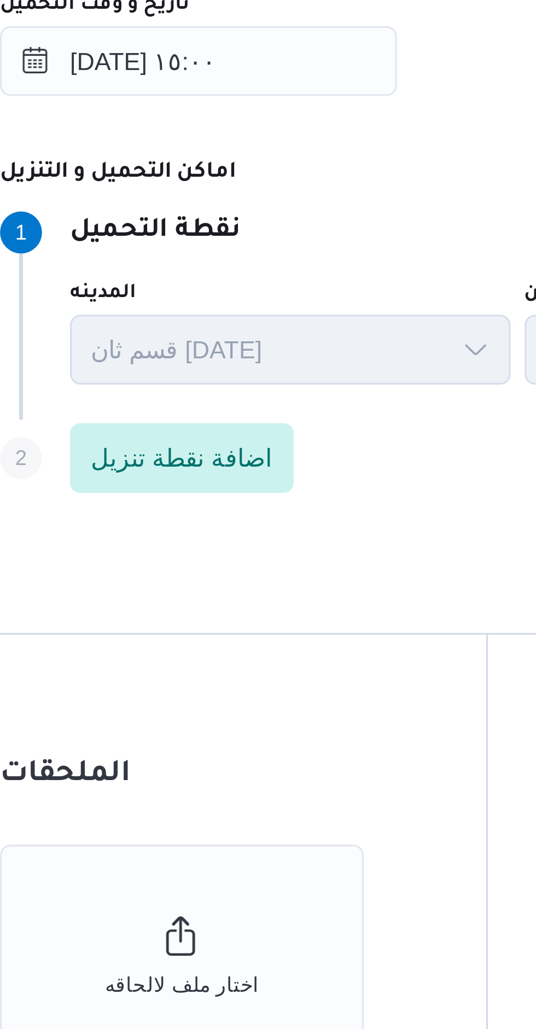
click at [256, 746] on p "نقطة التحميل" at bounding box center [229, 743] width 54 height 13
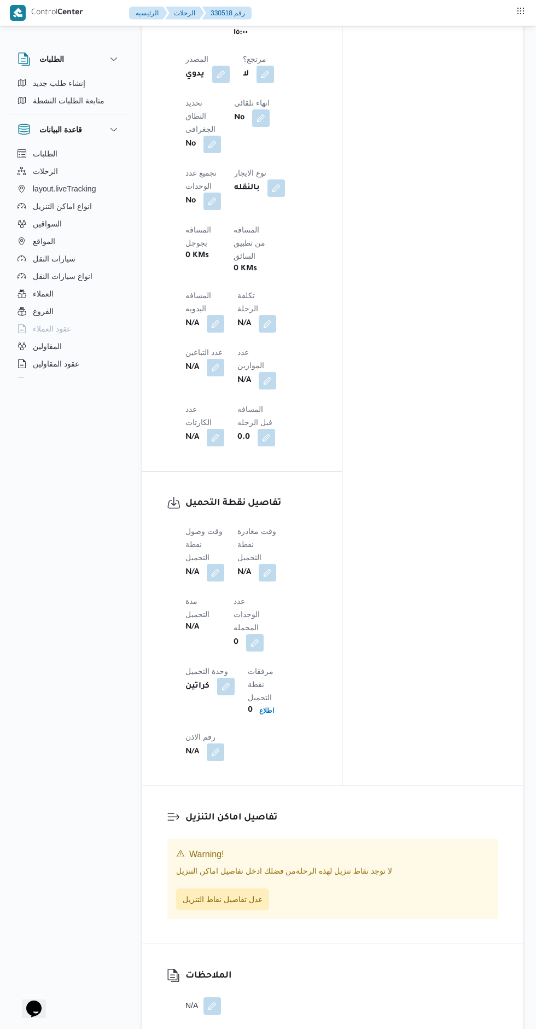
scroll to position [677, 0]
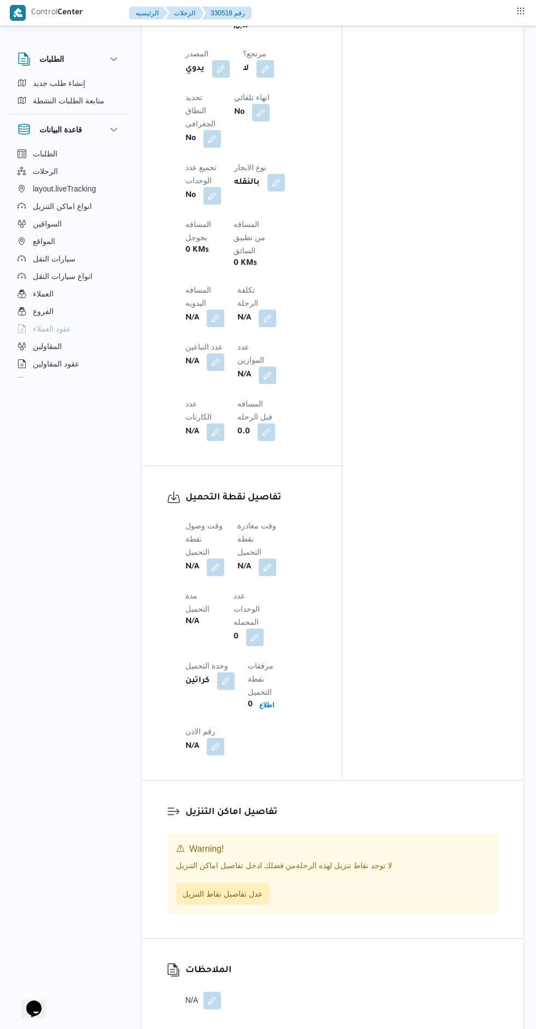
click at [212, 558] on button "button" at bounding box center [216, 567] width 18 height 18
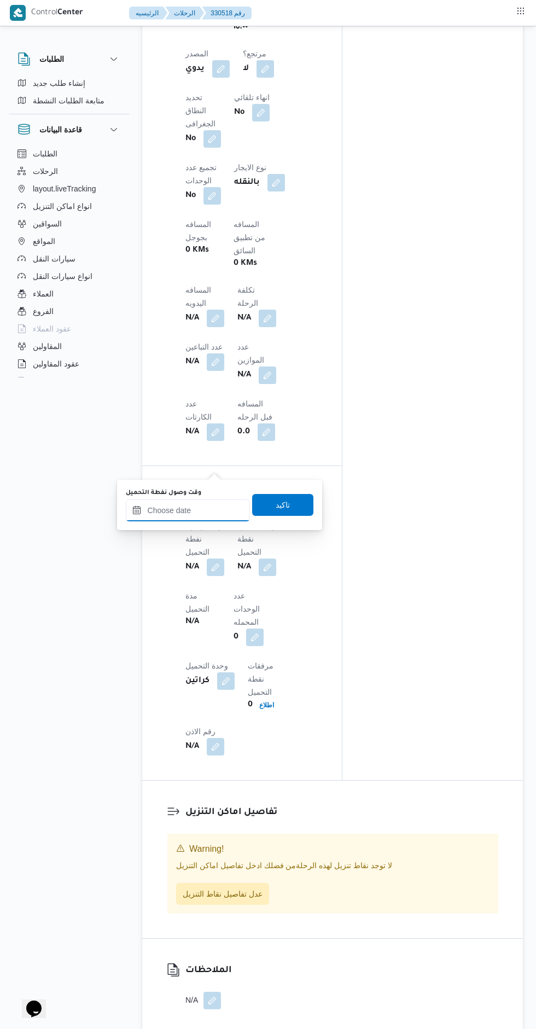
click at [175, 510] on input "وقت وصول نفطة التحميل" at bounding box center [188, 510] width 124 height 22
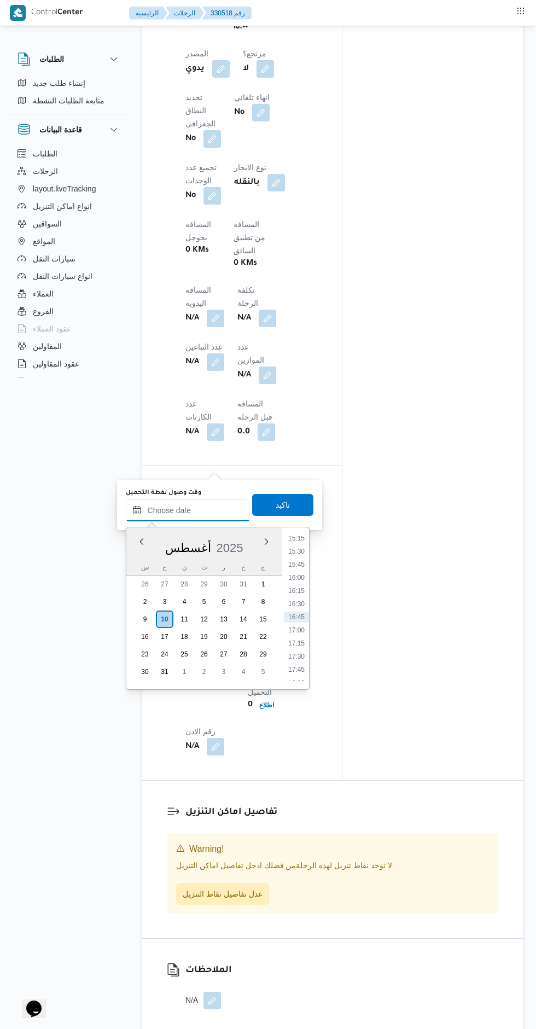
scroll to position [547, 0]
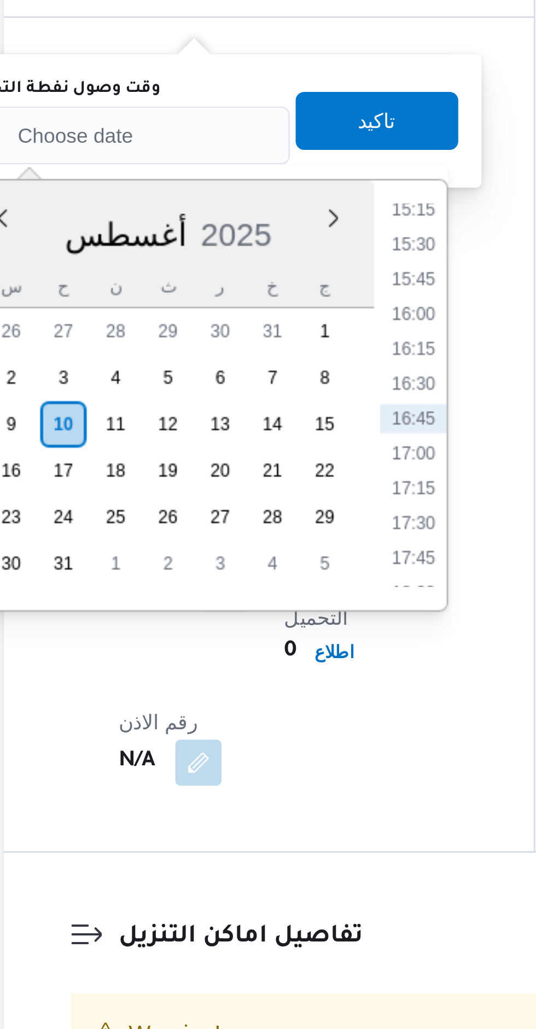
click at [288, 665] on div "Time 00:00 00:15 00:30 00:45 01:00 01:15 01:30 01:45 02:00 02:15 02:30 02:45 03…" at bounding box center [295, 738] width 27 height 162
click at [298, 678] on li "15:30" at bounding box center [296, 681] width 25 height 11
type input "١٠/٠٨/٢٠٢٥ ١٥:٣٠"
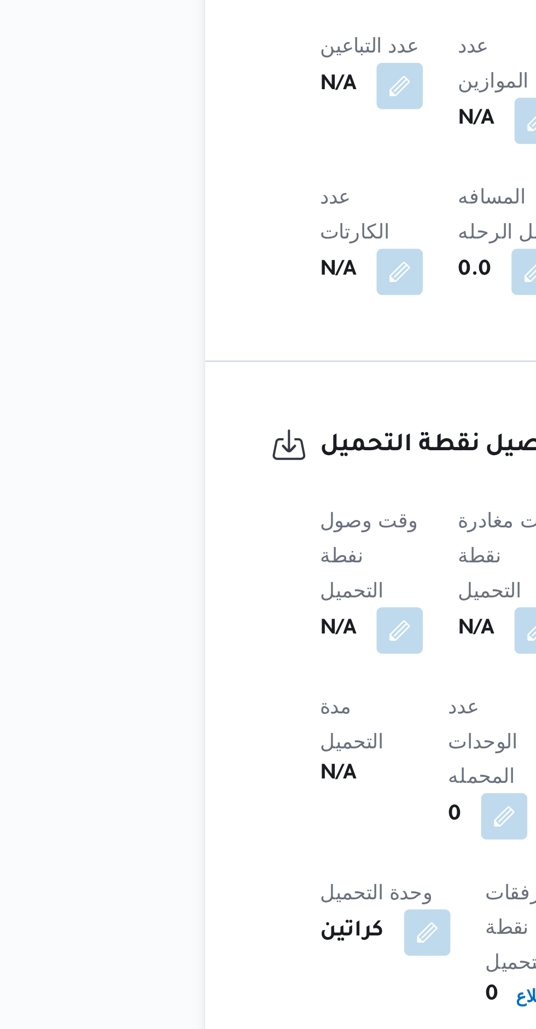
click at [138, 517] on div "330518 رحلة رقم معلق التحميل من نقطة Nestle - ‫مجمع سي.بي.سي. الصناعي قطعة‬ نسخ…" at bounding box center [261, 602] width 536 height 2243
click at [208, 688] on button "button" at bounding box center [216, 697] width 18 height 18
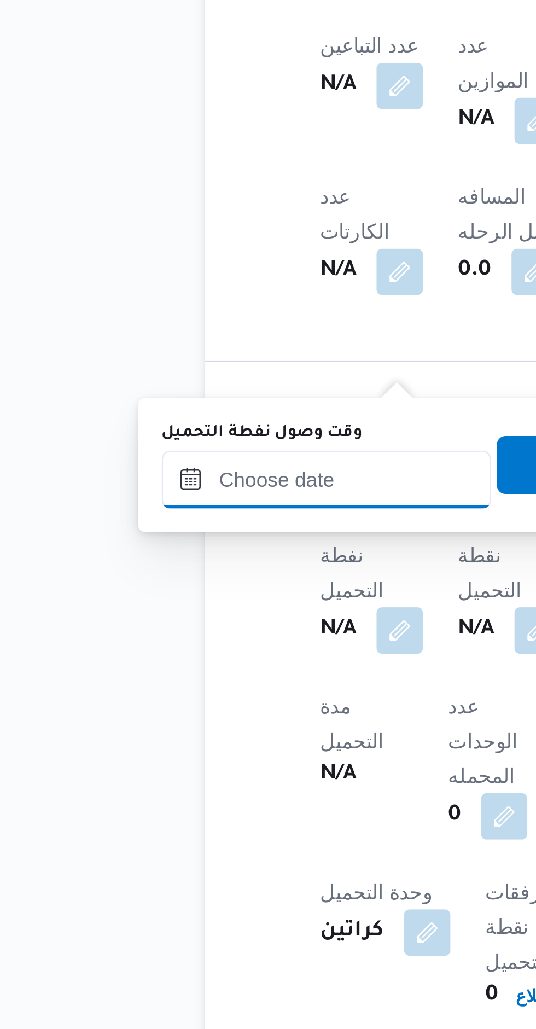
click at [183, 640] on input "وقت وصول نفطة التحميل" at bounding box center [188, 640] width 124 height 22
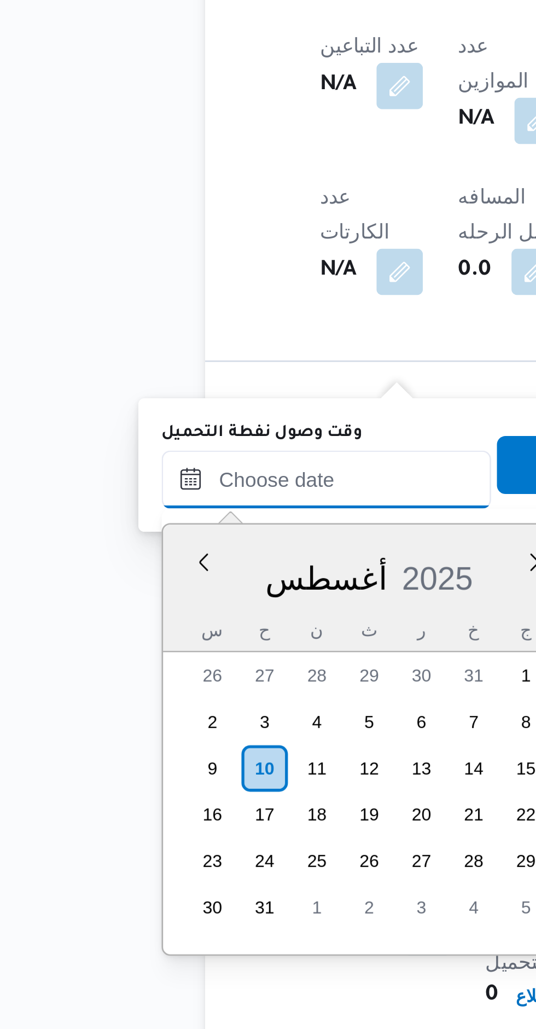
scroll to position [804, 0]
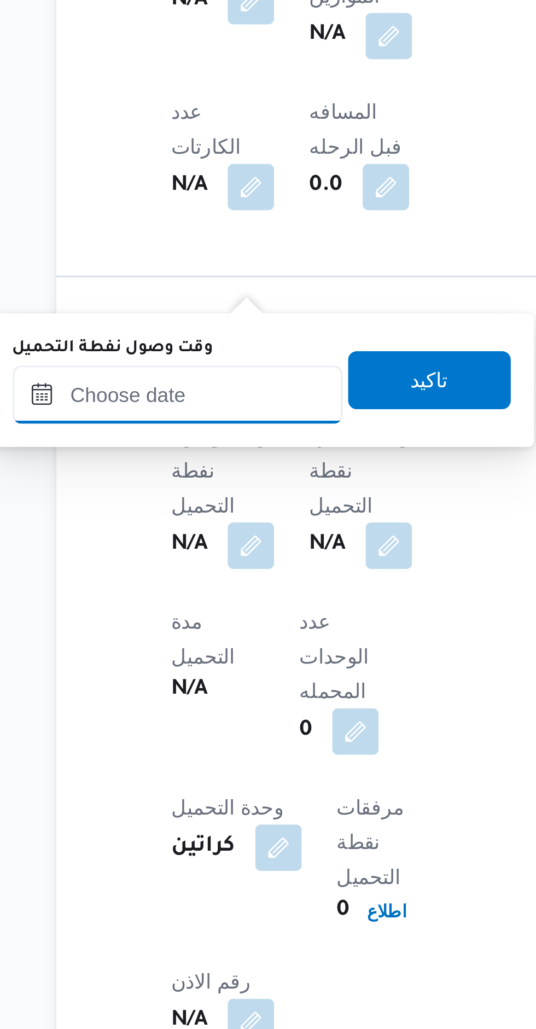
click at [195, 642] on input "وقت وصول نفطة التحميل" at bounding box center [188, 640] width 124 height 22
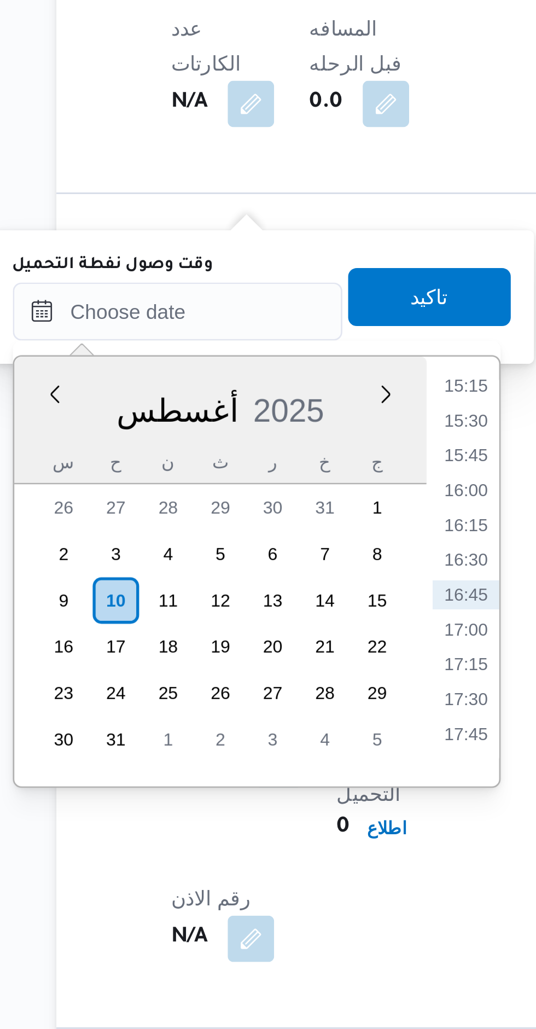
click at [299, 672] on li "15:15" at bounding box center [296, 667] width 25 height 11
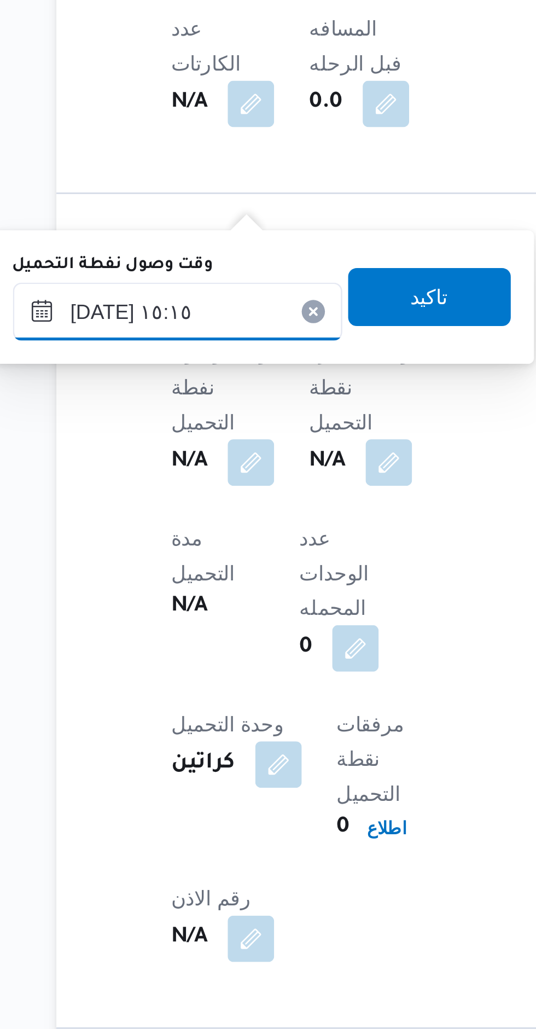
click at [196, 641] on input "١٠/٠٨/٢٠٢٥ ١٥:١٥" at bounding box center [188, 640] width 124 height 22
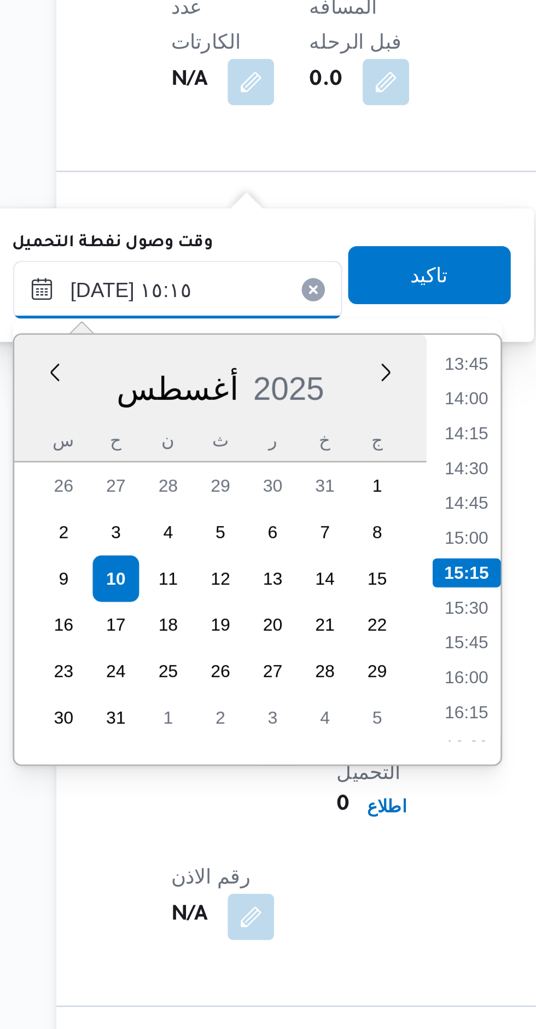
scroll to position [547, 0]
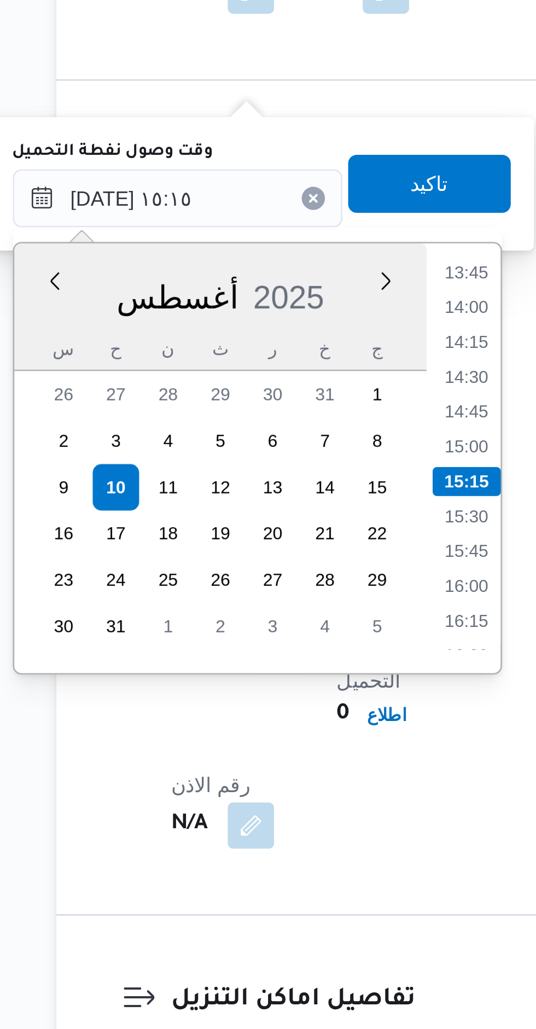
click at [297, 735] on li "15:00" at bounding box center [296, 733] width 25 height 11
type input "١٠/٠٨/٢٠٢٥ ١٥:٠٠"
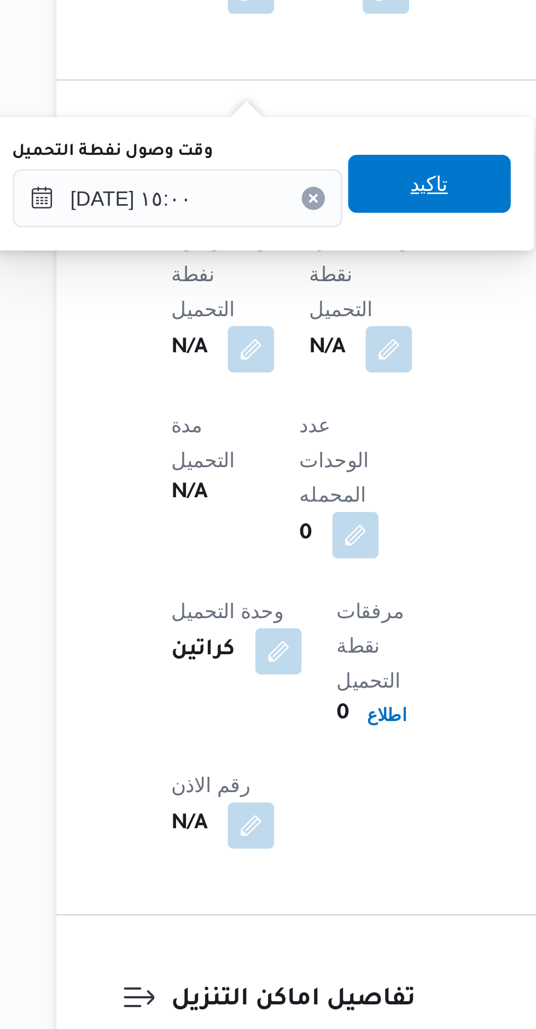
click at [263, 636] on span "تاكيد" at bounding box center [282, 635] width 61 height 22
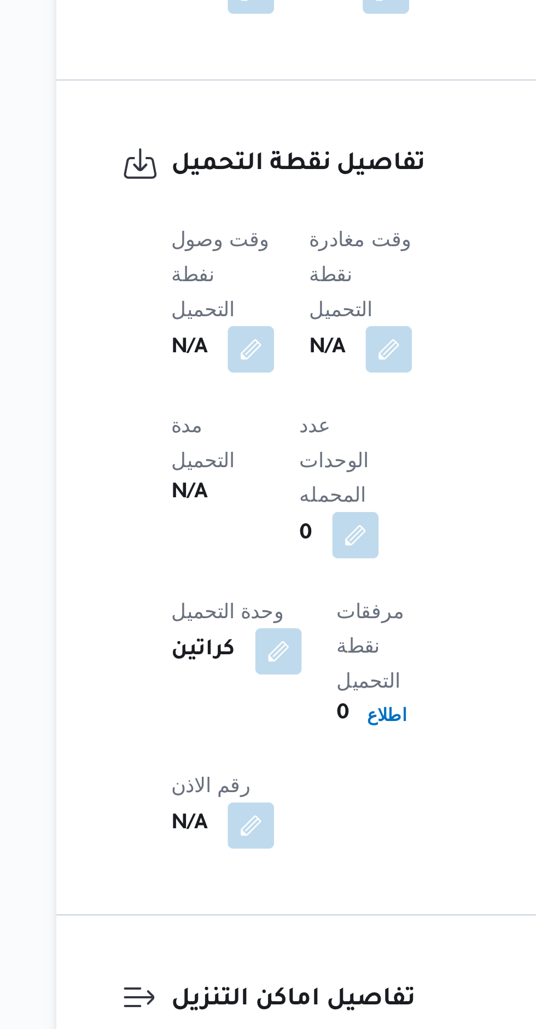
click at [269, 688] on button "button" at bounding box center [268, 697] width 18 height 18
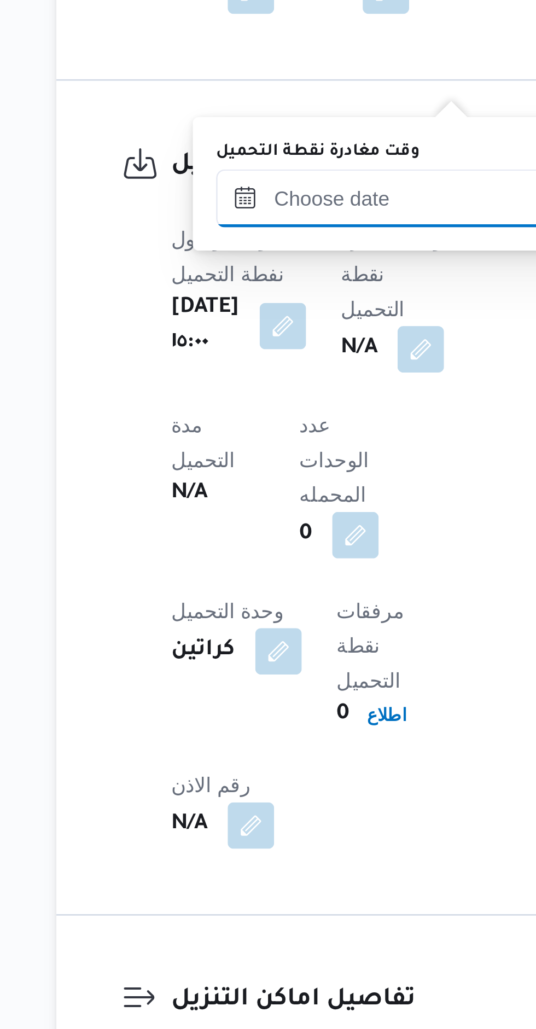
click at [270, 637] on input "وقت مغادرة نقطة التحميل" at bounding box center [264, 640] width 124 height 22
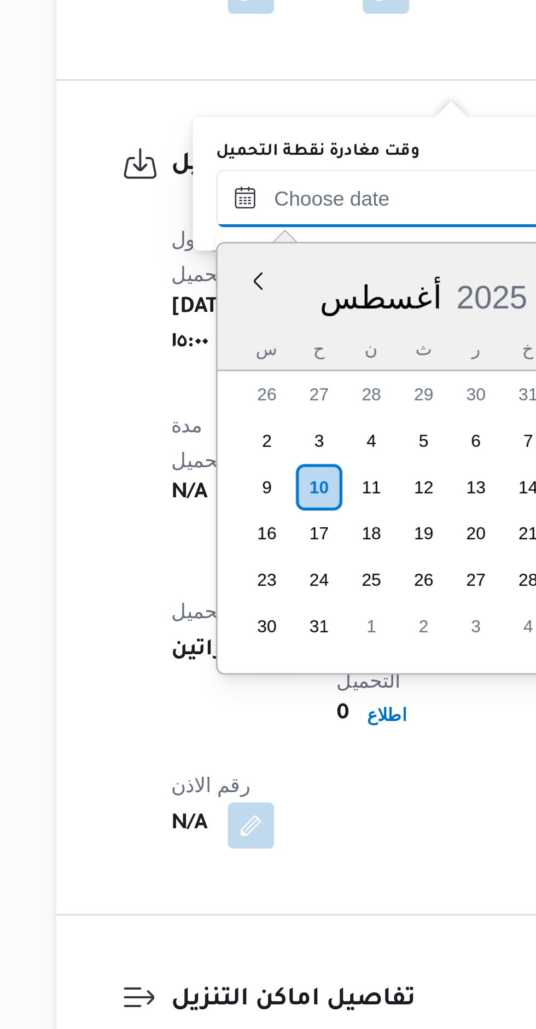
scroll to position [804, 0]
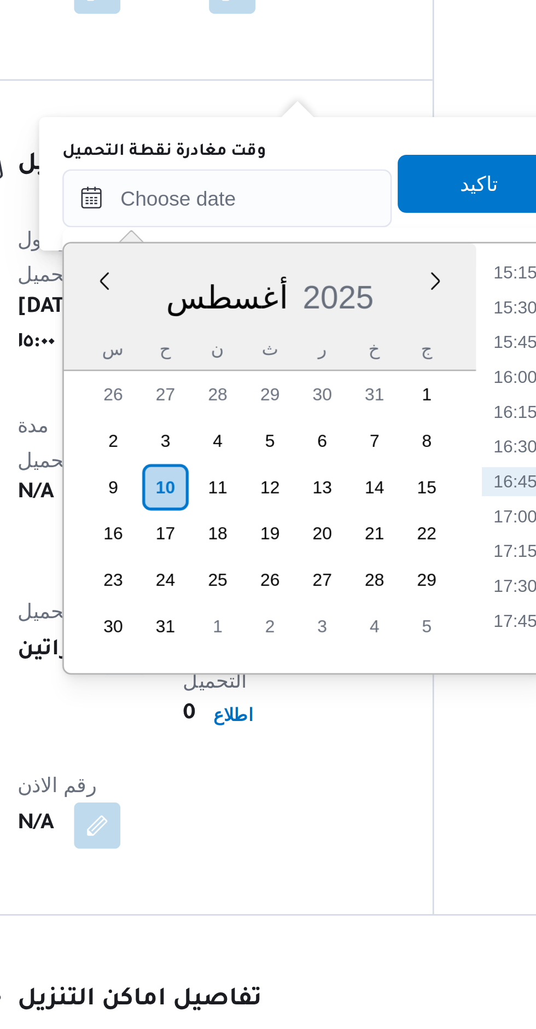
click at [369, 734] on li "16:30" at bounding box center [372, 733] width 25 height 11
type input "١٠/٠٨/٢٠٢٥ ١٦:٣٠"
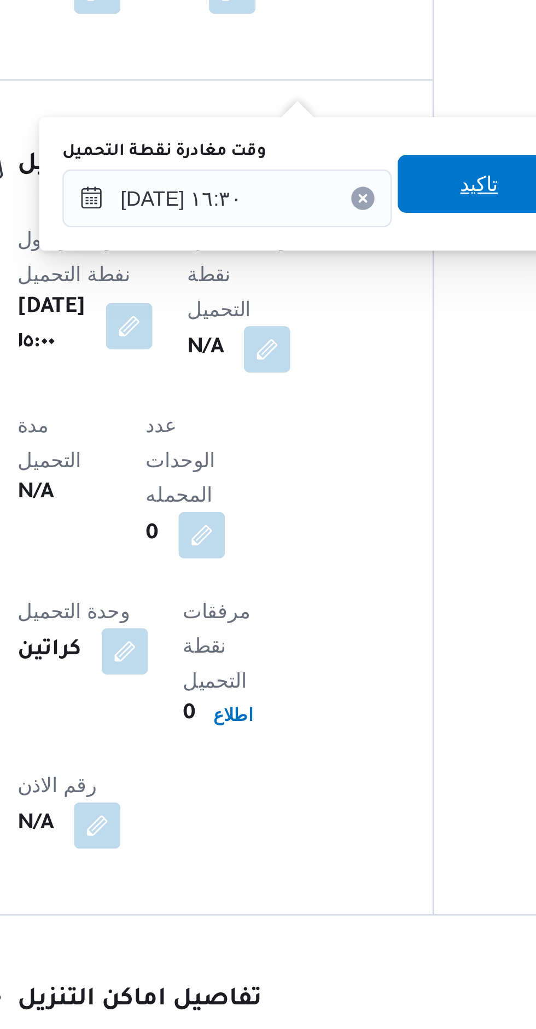
click at [358, 637] on span "تاكيد" at bounding box center [359, 635] width 61 height 22
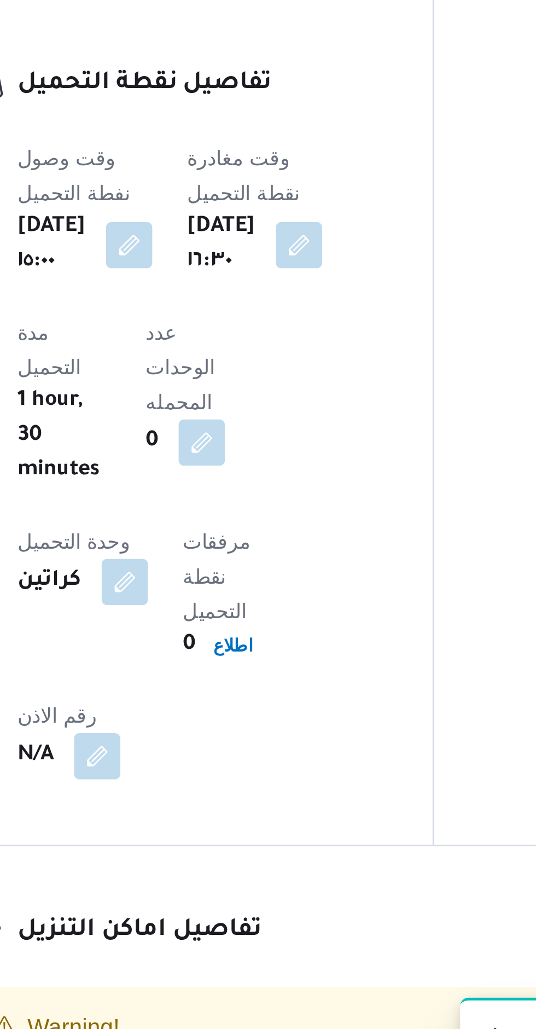
click at [248, 1021] on span "عدل تفاصيل نقاط التنزيل" at bounding box center [223, 1027] width 80 height 13
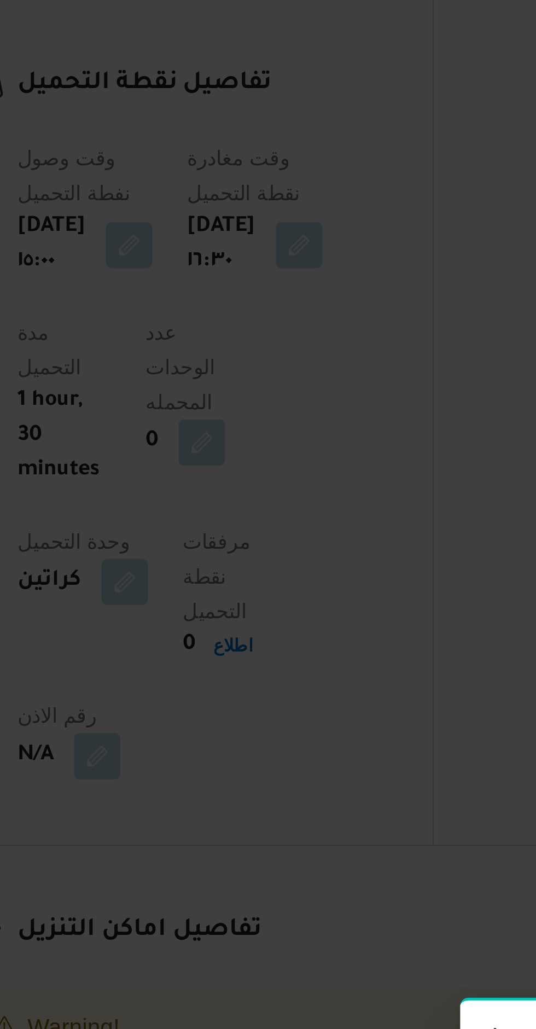
scroll to position [547, 0]
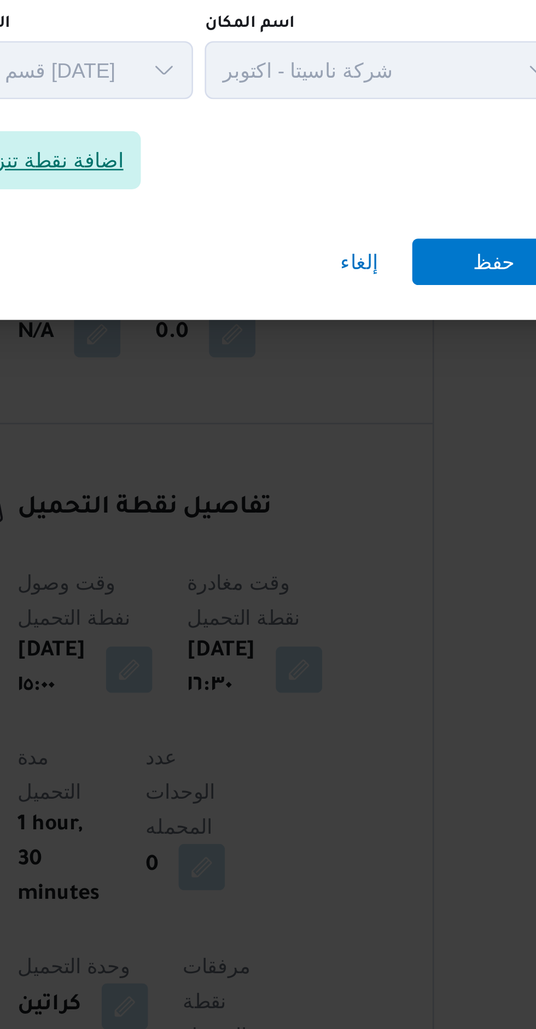
click at [211, 503] on span "اضافة نقطة تنزيل" at bounding box center [197, 496] width 57 height 13
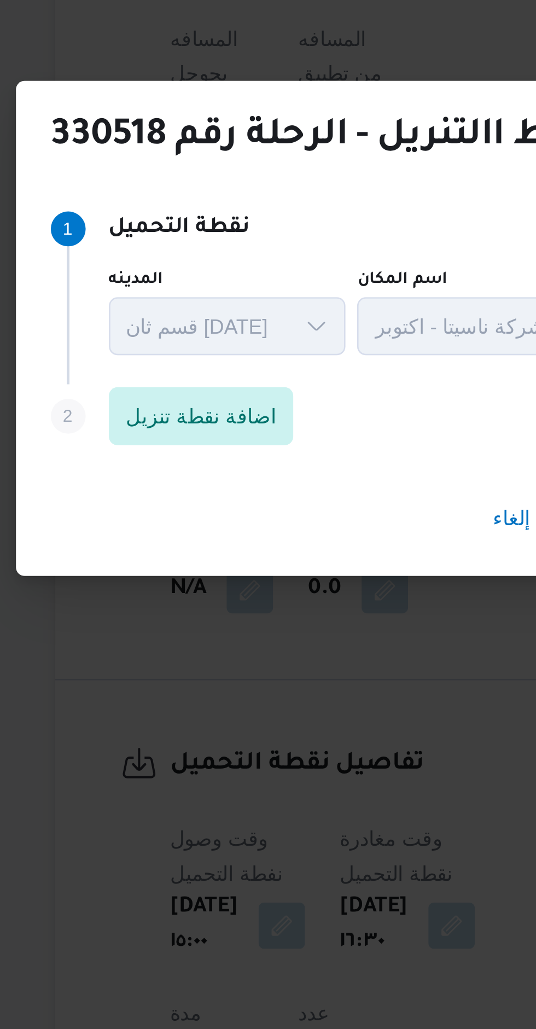
click at [196, 491] on span "اضافة نقطة تنزيل" at bounding box center [197, 496] width 57 height 13
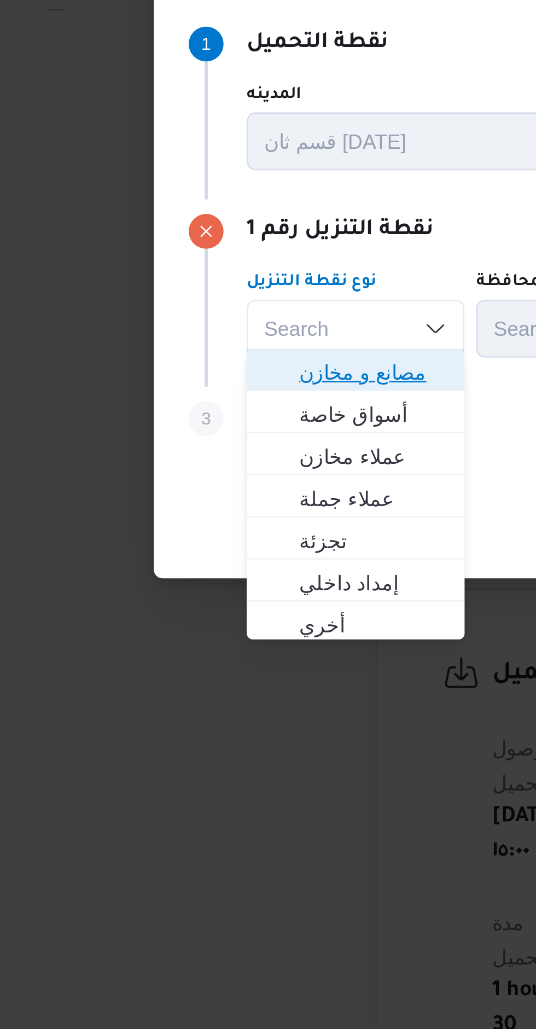
click at [107, 509] on icon "button" at bounding box center [104, 513] width 9 height 9
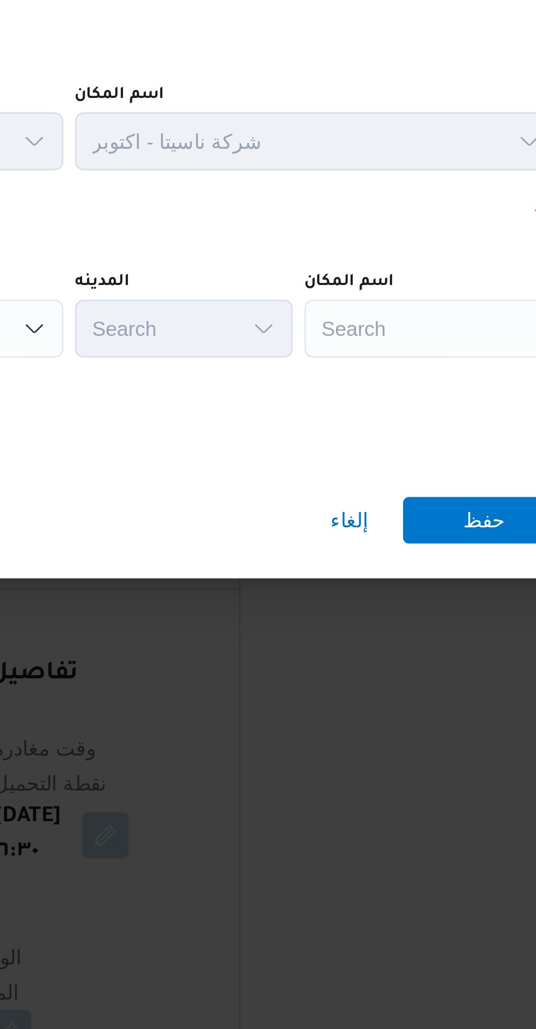
click at [373, 494] on input "اسم المكان" at bounding box center [373, 497] width 1 height 13
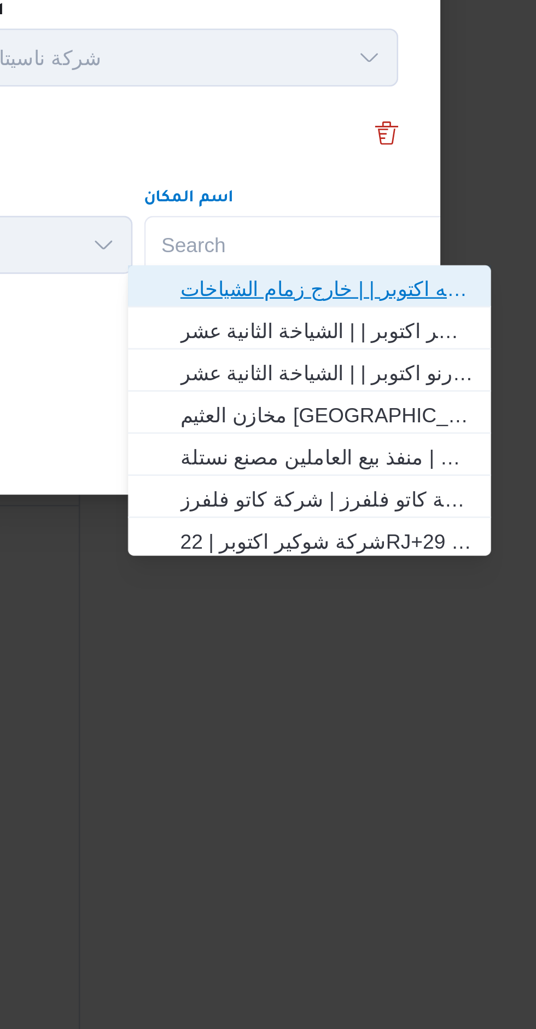
click at [410, 518] on span "مصنع نستله اكتوبر | | خارج زمام الشياخات" at bounding box center [435, 513] width 110 height 13
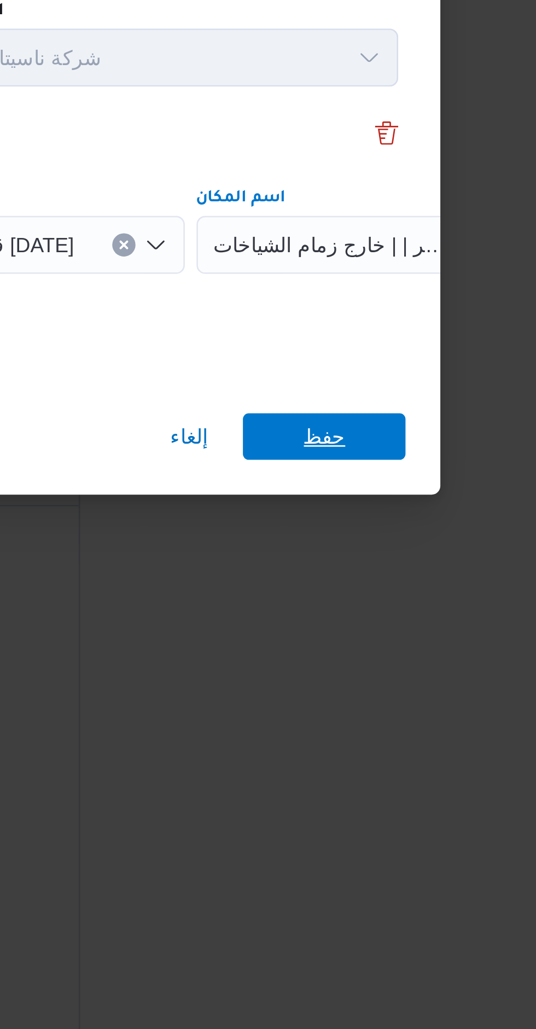
click at [431, 565] on span "حفظ" at bounding box center [435, 570] width 16 height 18
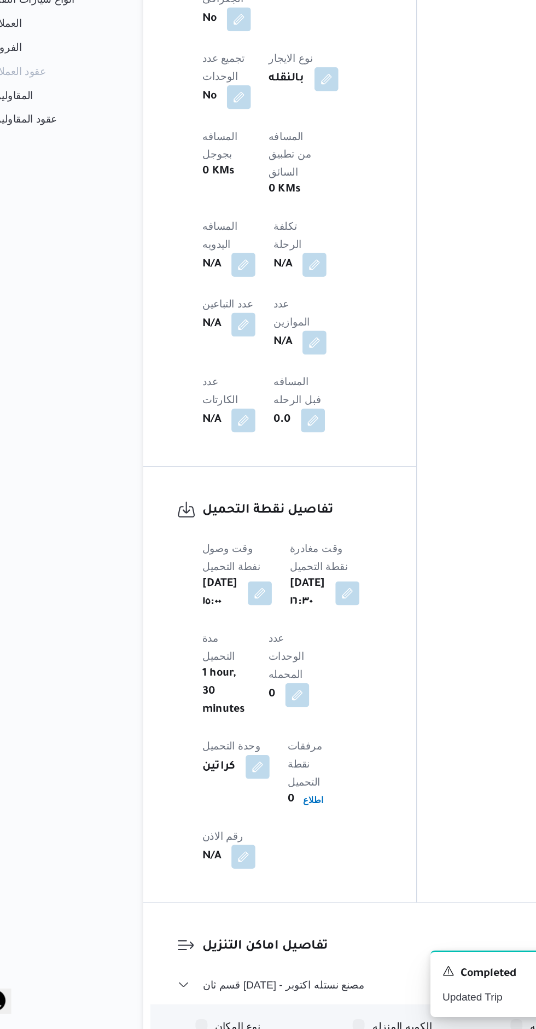
scroll to position [597, 0]
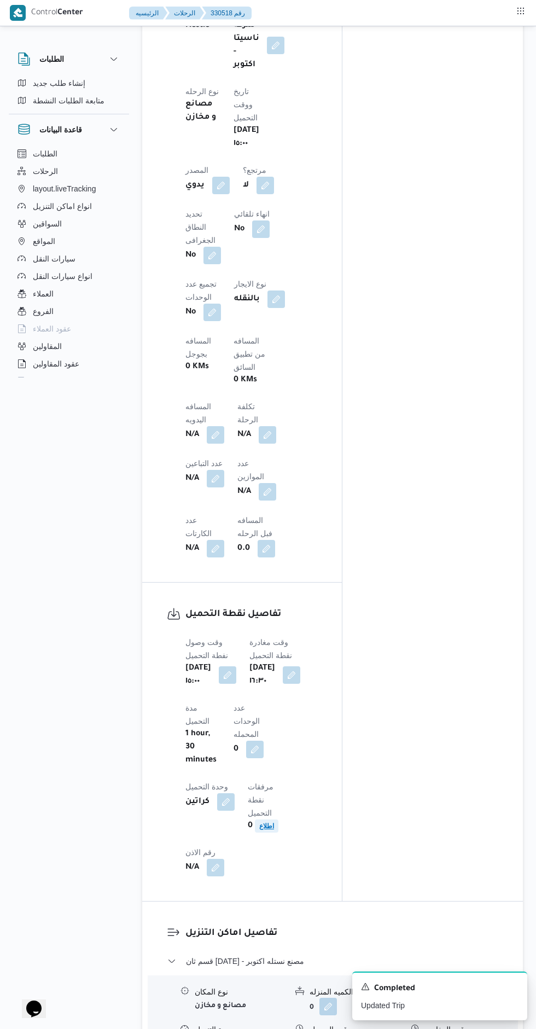
click at [269, 819] on span "اطلاع" at bounding box center [266, 825] width 15 height 13
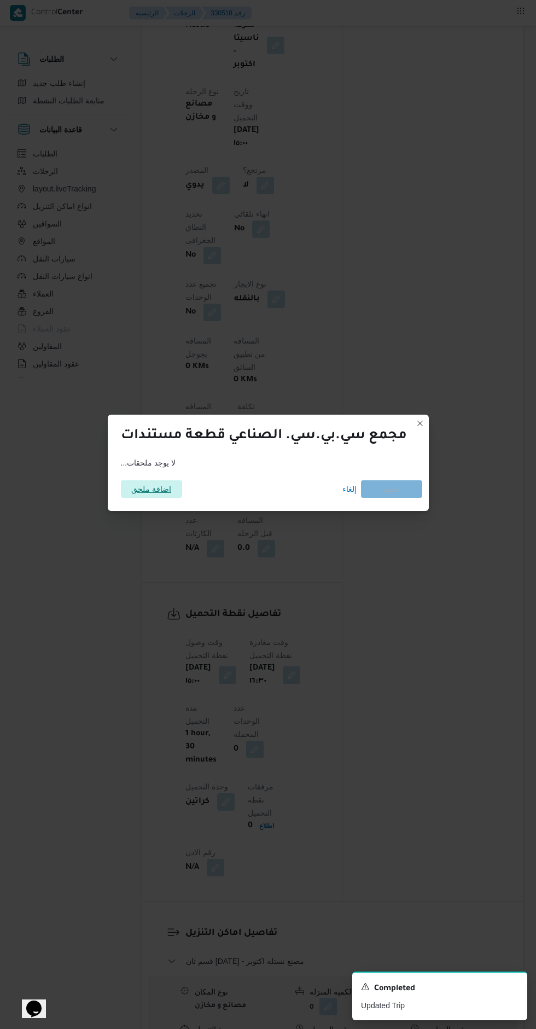
click at [165, 480] on span "اضافة ملحق" at bounding box center [151, 489] width 40 height 18
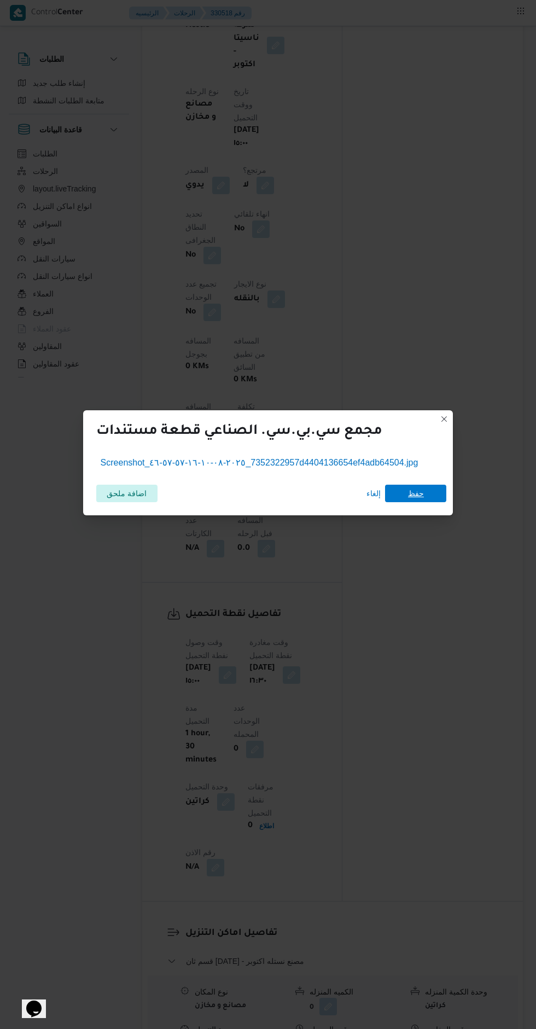
click at [427, 487] on span "حفظ" at bounding box center [415, 494] width 61 height 18
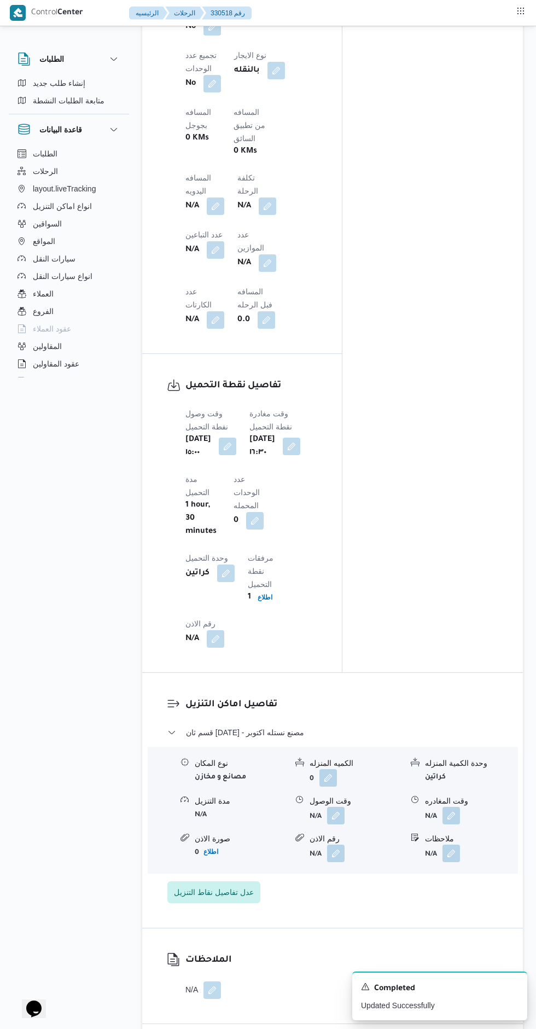
scroll to position [860, 0]
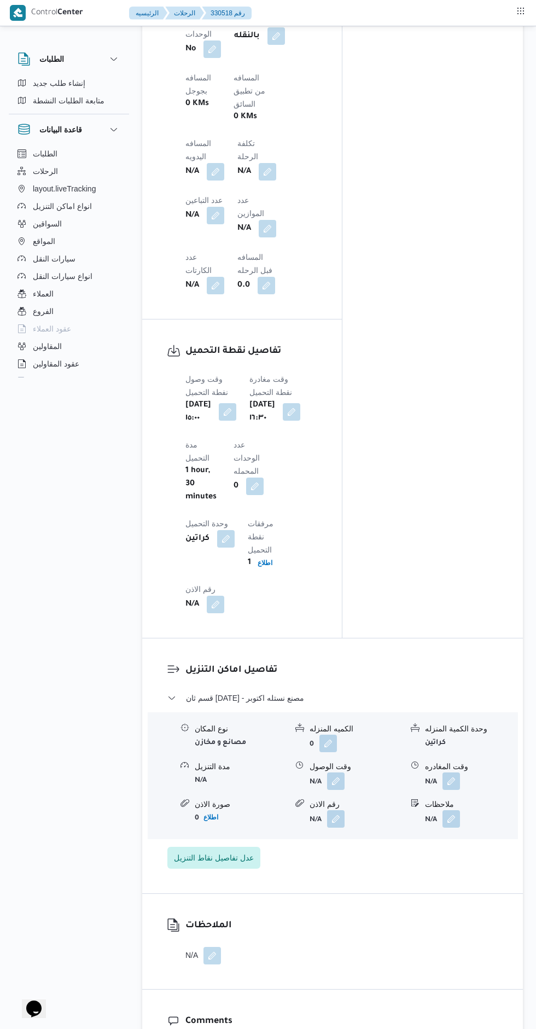
click at [339, 772] on button "button" at bounding box center [336, 781] width 18 height 18
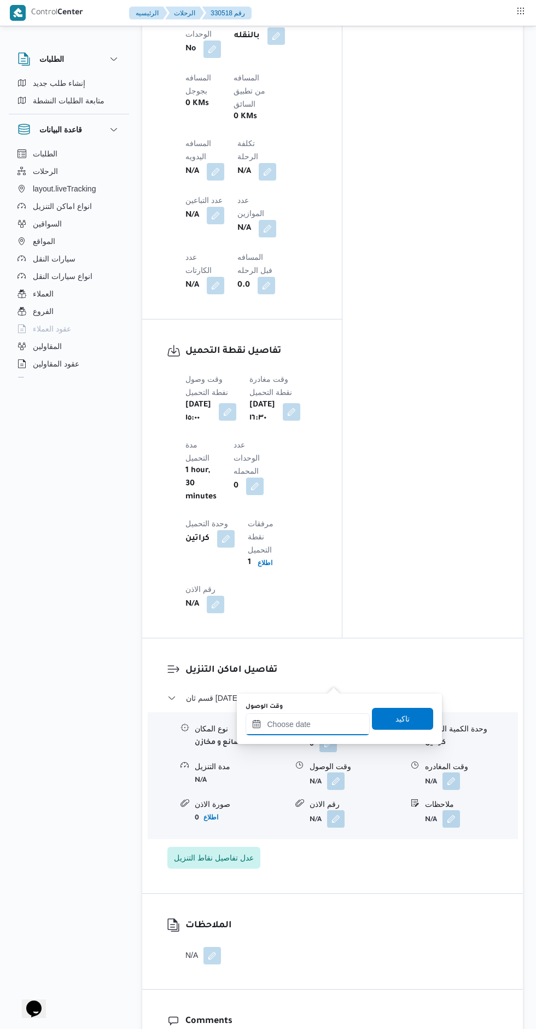
click at [313, 724] on input "وقت الوصول" at bounding box center [308, 724] width 124 height 22
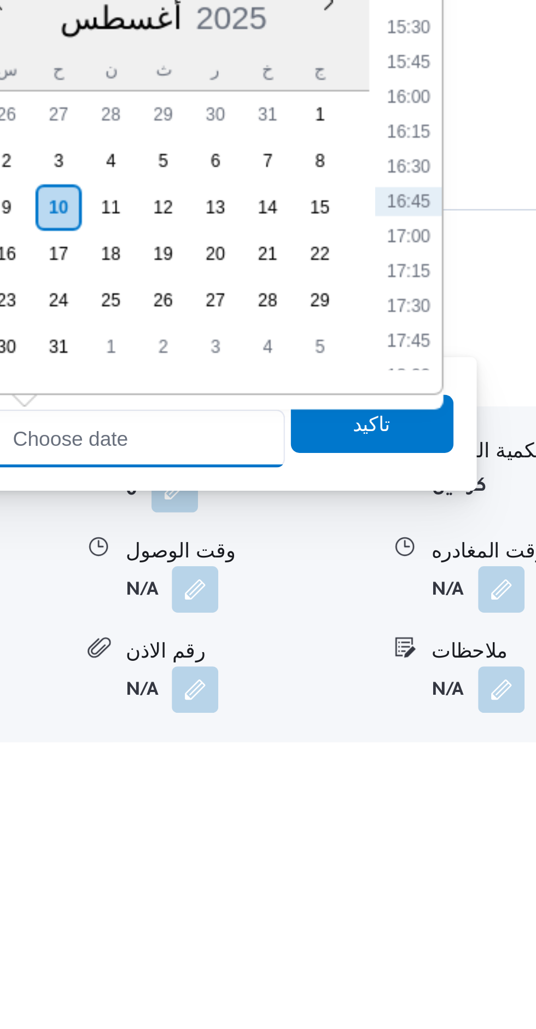
scroll to position [723, 0]
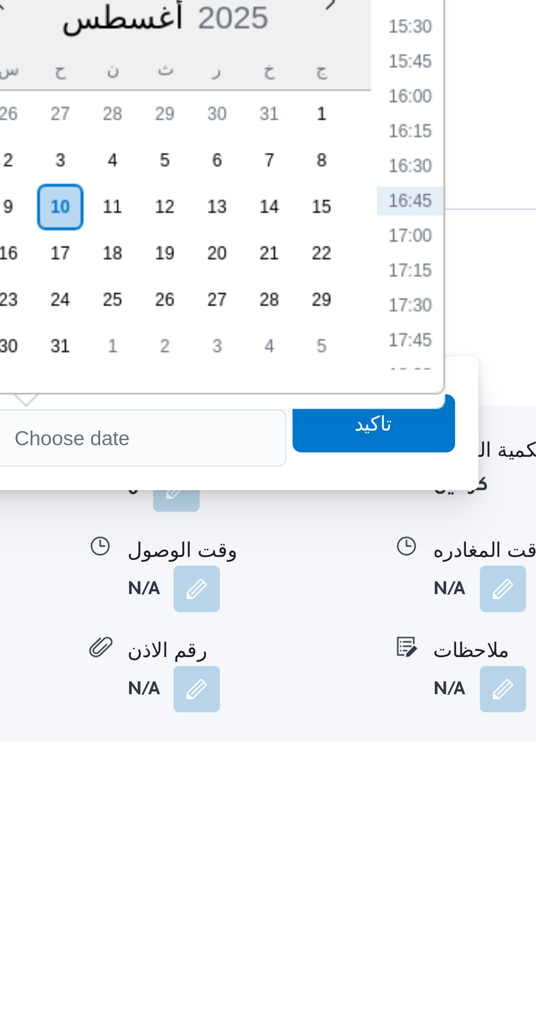
click at [419, 789] on li "17:00" at bounding box center [416, 784] width 25 height 11
type input "١٠/٠٨/٢٠٢٥ ١٧:٠٠"
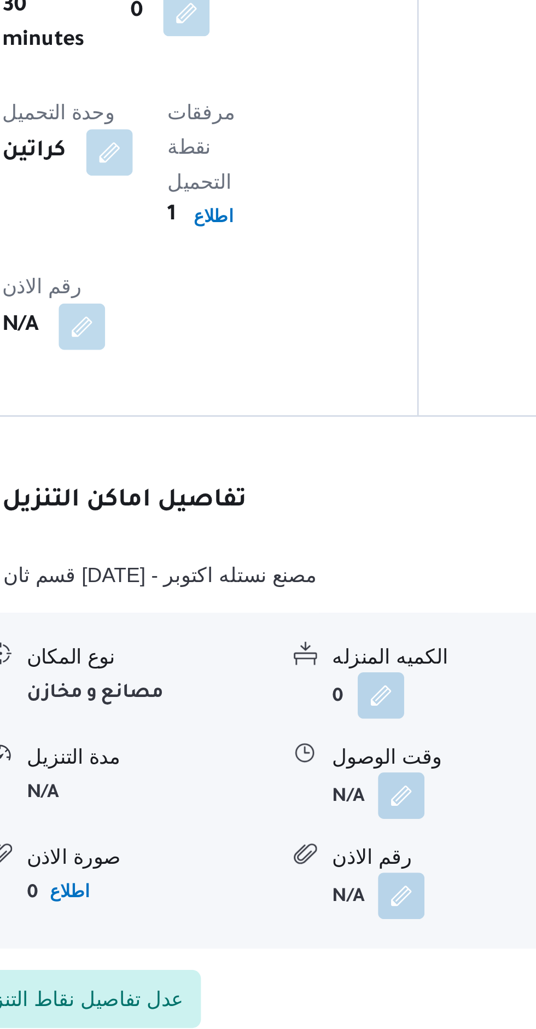
click at [356, 860] on div "الكميه المنزله" at bounding box center [356, 865] width 92 height 11
click at [340, 909] on button "button" at bounding box center [336, 918] width 18 height 18
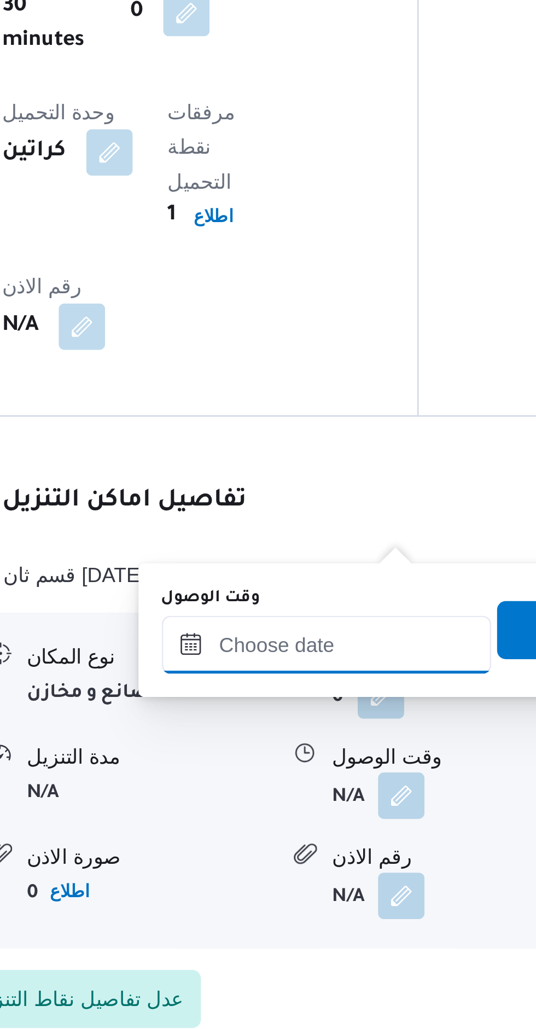
click at [294, 860] on input "وقت الوصول" at bounding box center [308, 861] width 124 height 22
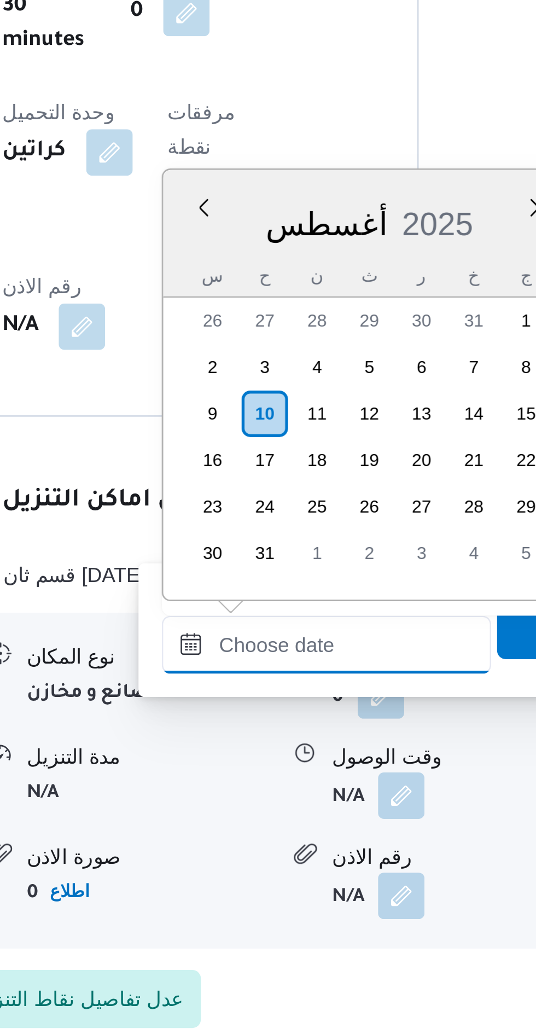
scroll to position [804, 0]
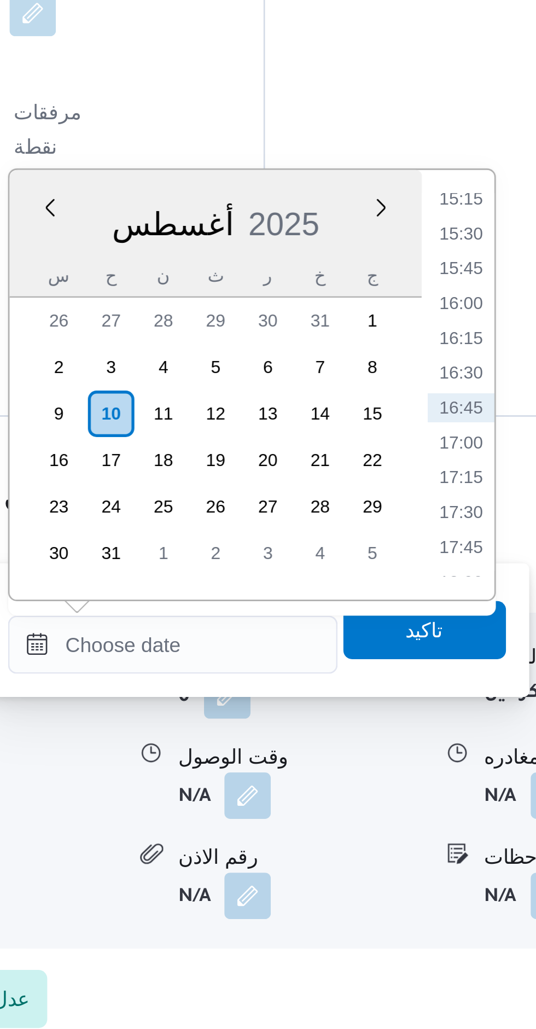
click at [423, 785] on li "17:00" at bounding box center [416, 784] width 25 height 11
type input "١٠/٠٨/٢٠٢٥ ١٧:٠٠"
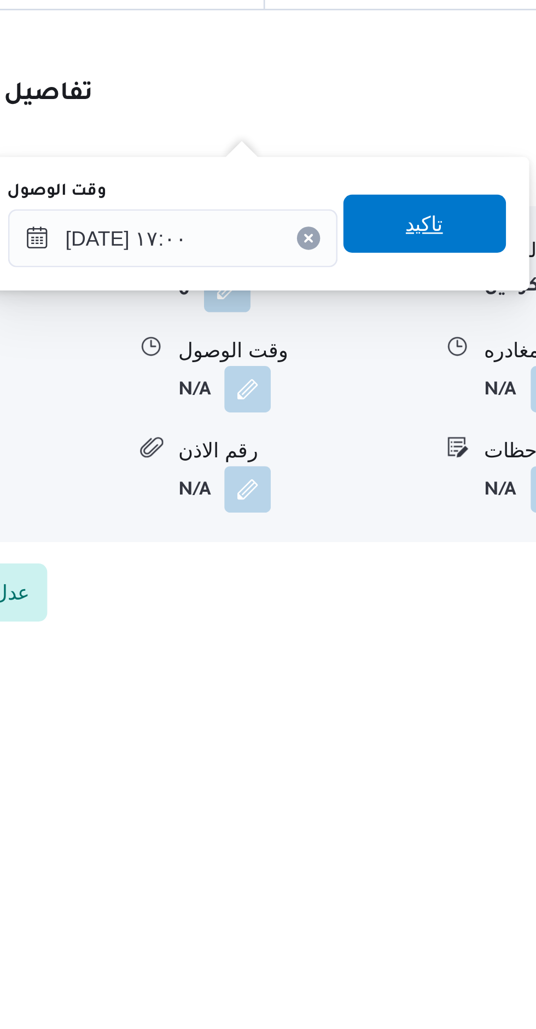
click at [419, 855] on span "تاكيد" at bounding box center [402, 856] width 61 height 22
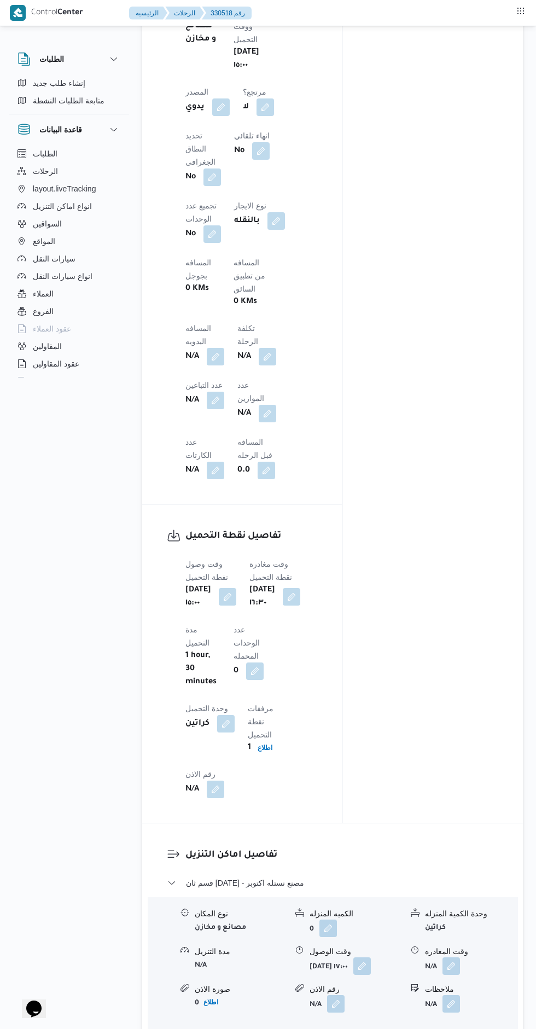
scroll to position [672, 0]
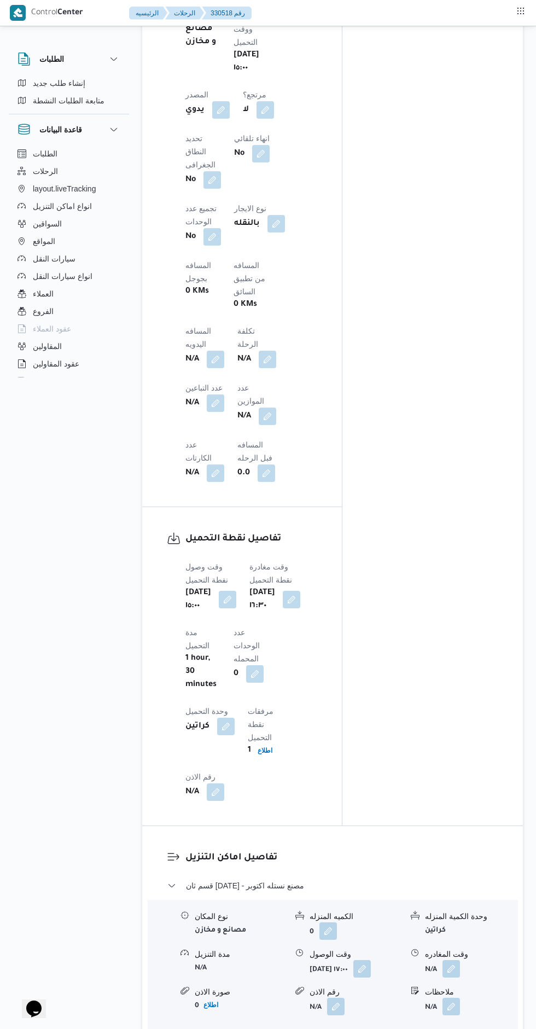
click at [224, 351] on button "button" at bounding box center [216, 360] width 18 height 18
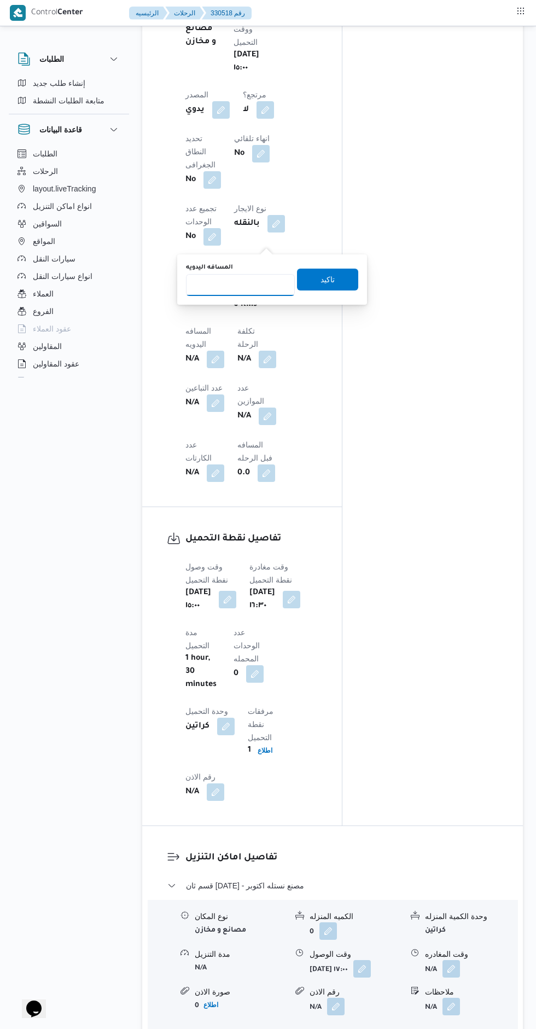
click at [243, 287] on input "المسافه اليدويه" at bounding box center [240, 285] width 109 height 22
type input "8"
click at [321, 281] on span "تاكيد" at bounding box center [328, 279] width 14 height 13
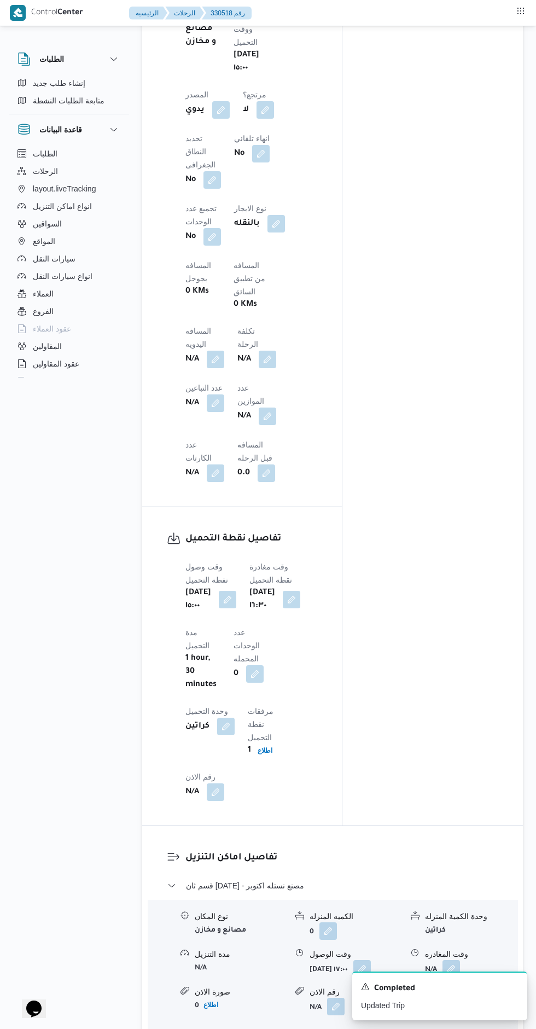
click at [408, 512] on div "المعينون قائمة التحقق تم ادخال تفاصيل نفاط التنزيل تم ادخال السواق تم ادخال الس…" at bounding box center [432, 176] width 181 height 1297
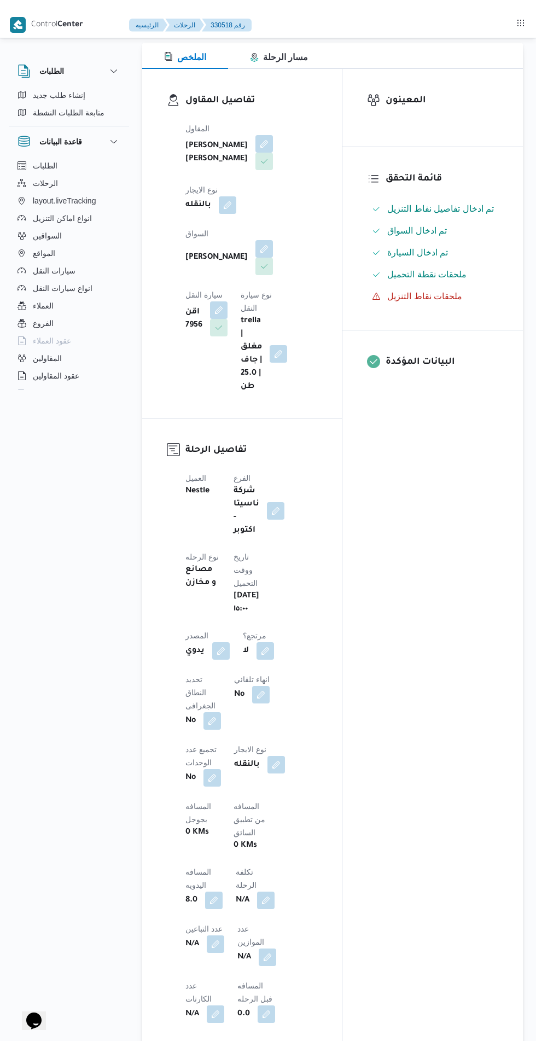
scroll to position [0, 0]
